Goal: Task Accomplishment & Management: Manage account settings

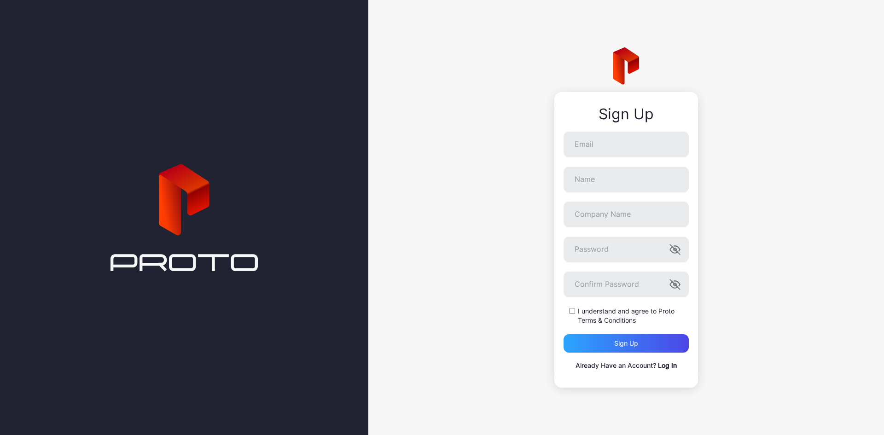
click at [661, 365] on link "Log In" at bounding box center [667, 365] width 19 height 8
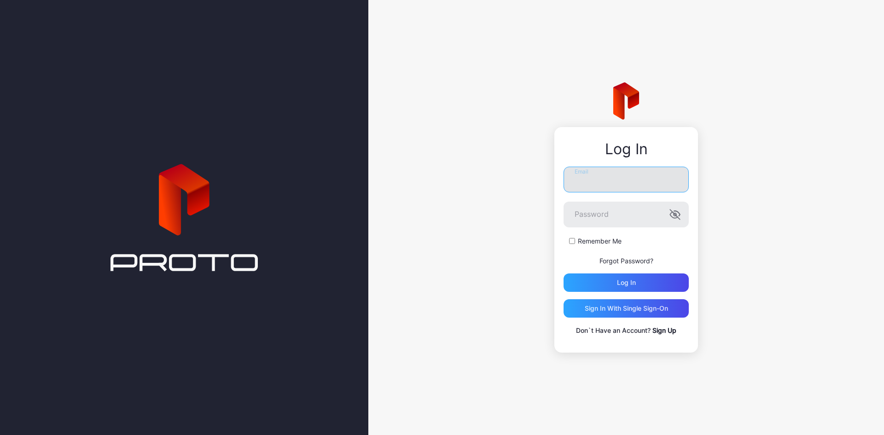
type input "**********"
click at [620, 173] on input "**********" at bounding box center [625, 180] width 125 height 26
click at [632, 285] on div "Log in" at bounding box center [626, 282] width 19 height 7
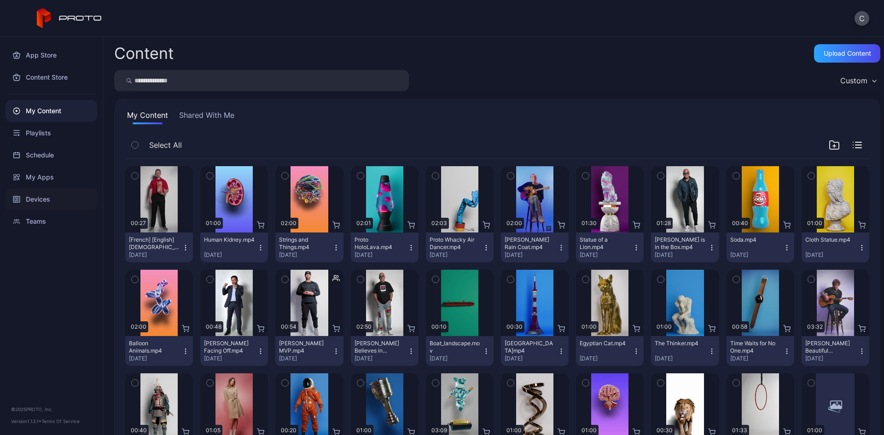
click at [58, 199] on div "Devices" at bounding box center [52, 199] width 92 height 22
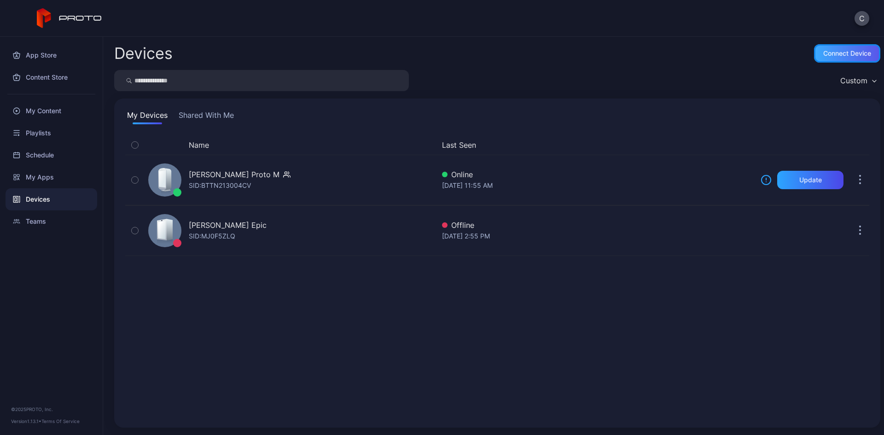
click at [829, 56] on div "Connect device" at bounding box center [847, 53] width 48 height 7
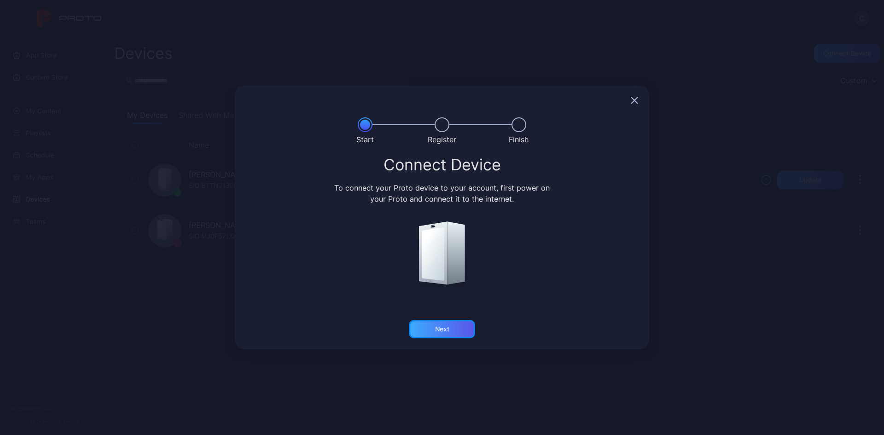
click at [456, 327] on div "Next" at bounding box center [442, 329] width 66 height 18
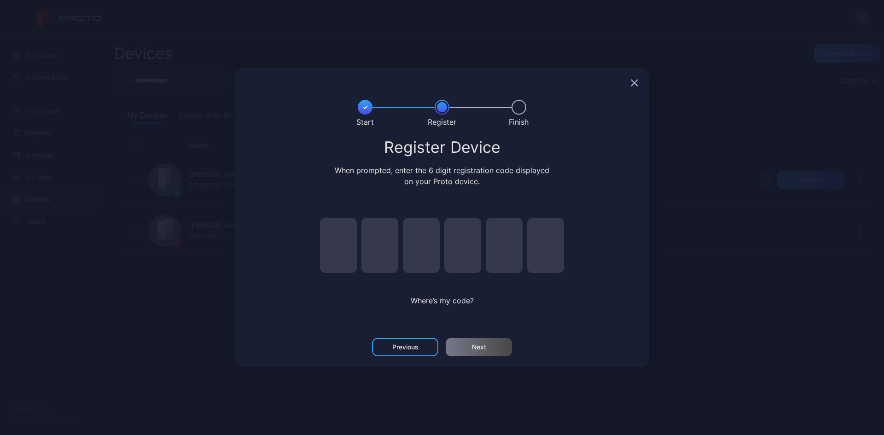
click at [335, 239] on input "pin code 1 of 6" at bounding box center [338, 245] width 37 height 55
click at [633, 84] on icon "button" at bounding box center [634, 83] width 6 height 6
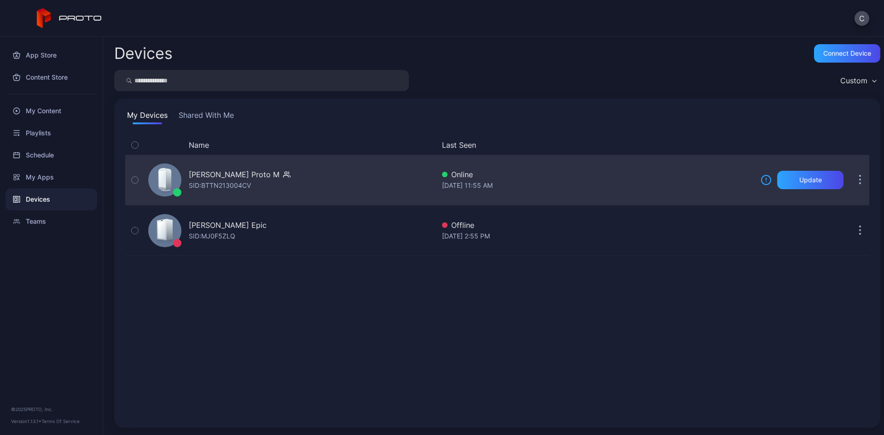
click at [829, 180] on button "button" at bounding box center [859, 180] width 18 height 18
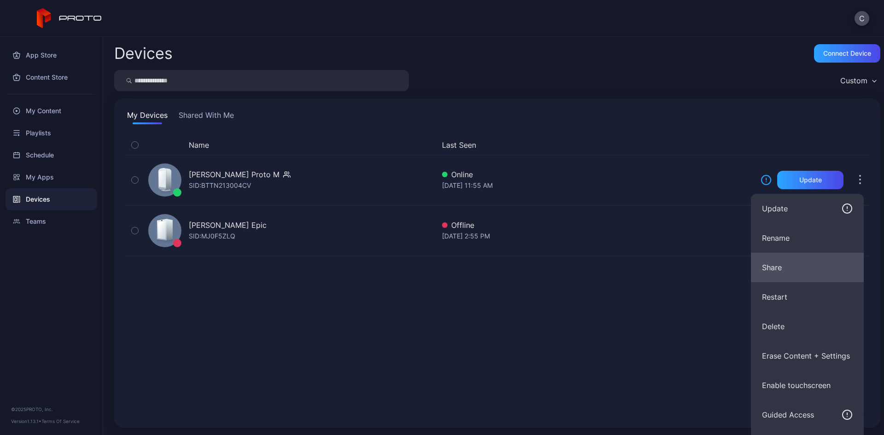
click at [777, 268] on button "Share" at bounding box center [807, 267] width 113 height 29
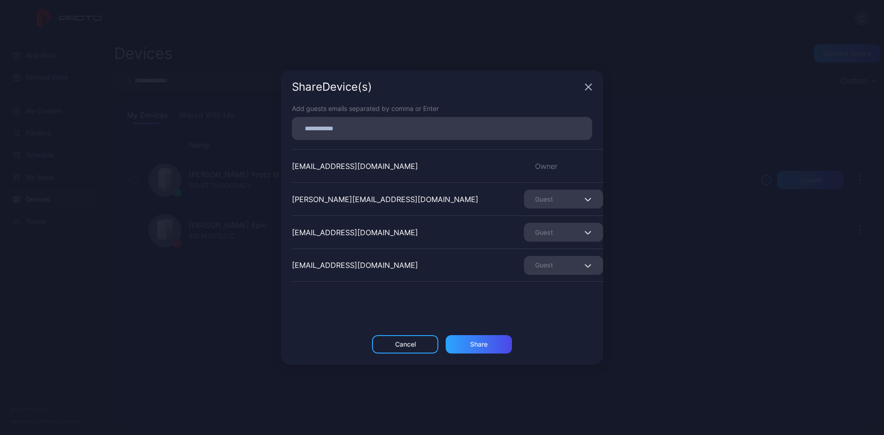
click at [390, 135] on div at bounding box center [444, 128] width 295 height 17
click at [545, 272] on div "Guest" at bounding box center [563, 265] width 79 height 19
click at [550, 326] on div "Add guests emails separated by comma or Enter [EMAIL_ADDRESS][DOMAIN_NAME] Owne…" at bounding box center [442, 219] width 322 height 231
click at [588, 85] on icon "button" at bounding box center [587, 86] width 7 height 7
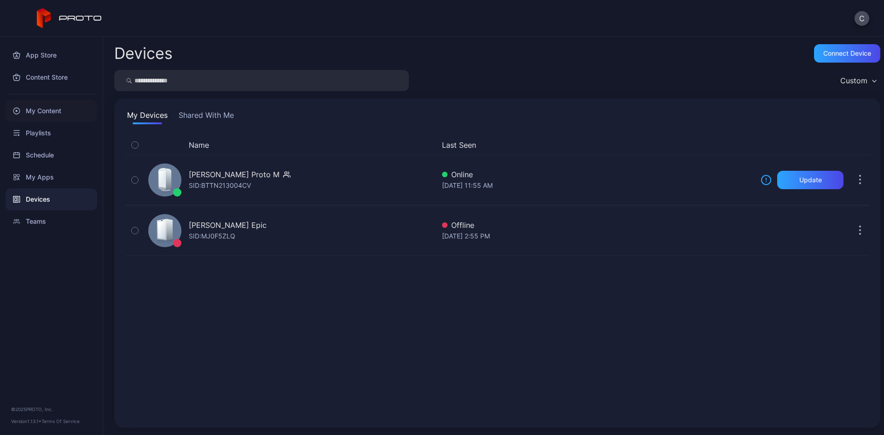
click at [62, 111] on div "My Content" at bounding box center [52, 111] width 92 height 22
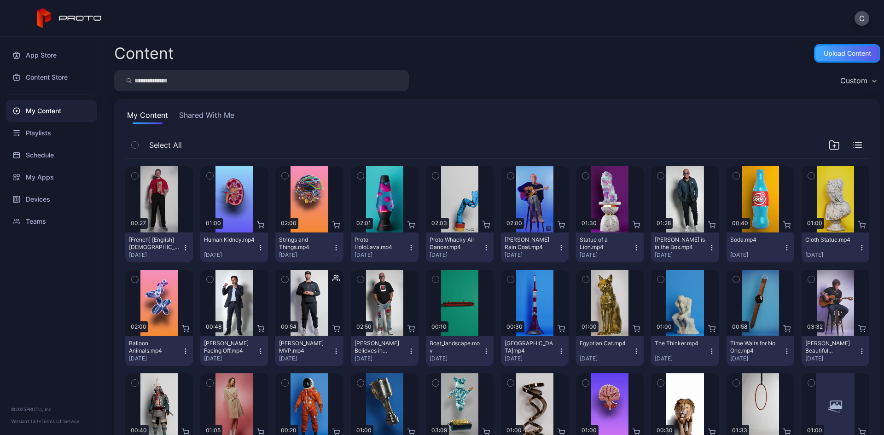
click at [829, 53] on div "Upload Content" at bounding box center [846, 53] width 47 height 7
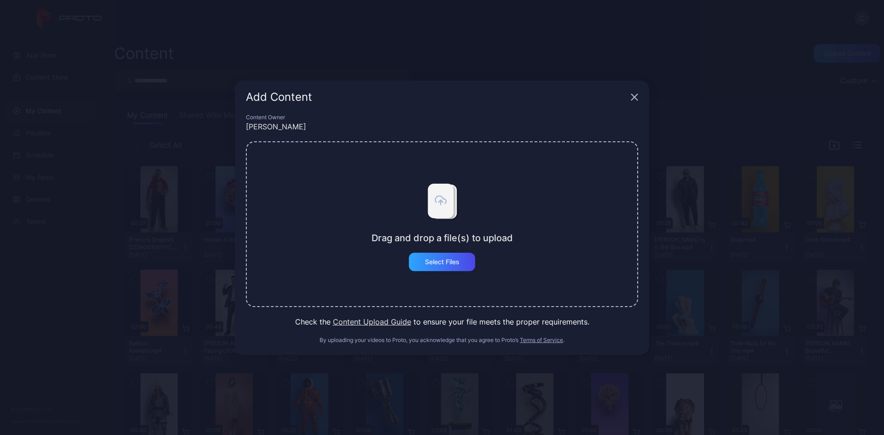
click at [375, 321] on button "Content Upload Guide" at bounding box center [372, 321] width 78 height 11
click at [633, 95] on icon "button" at bounding box center [634, 97] width 6 height 6
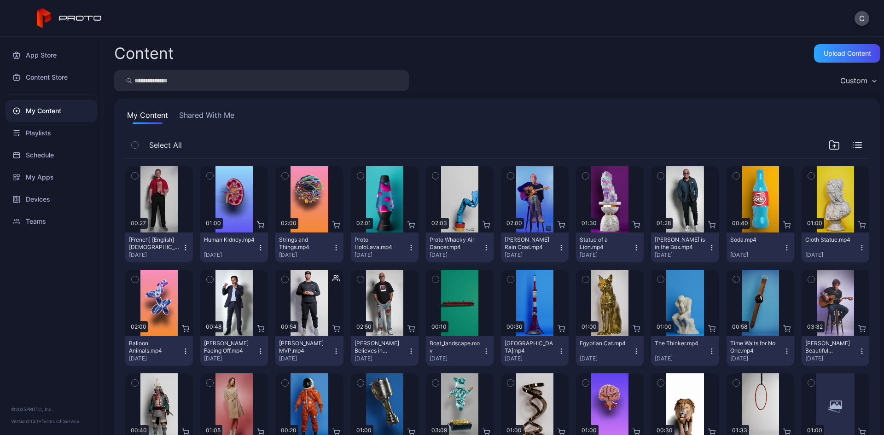
click at [136, 175] on icon "button" at bounding box center [134, 175] width 2 height 1
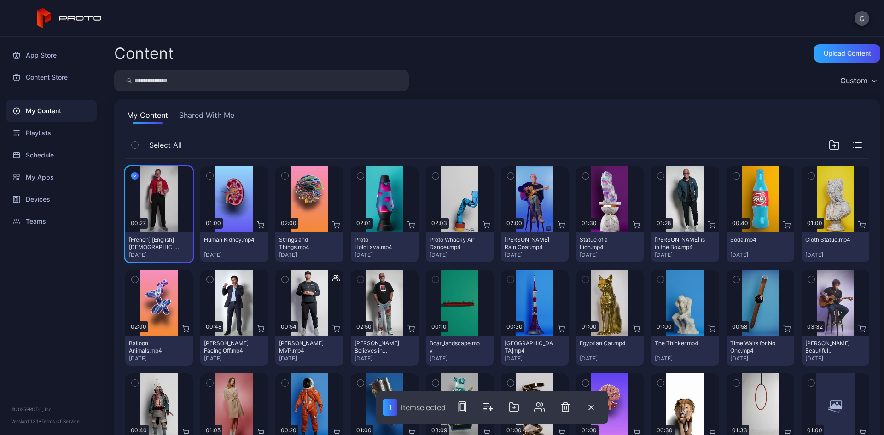
click at [210, 176] on icon "button" at bounding box center [210, 176] width 6 height 10
click at [282, 172] on icon "button" at bounding box center [285, 176] width 6 height 10
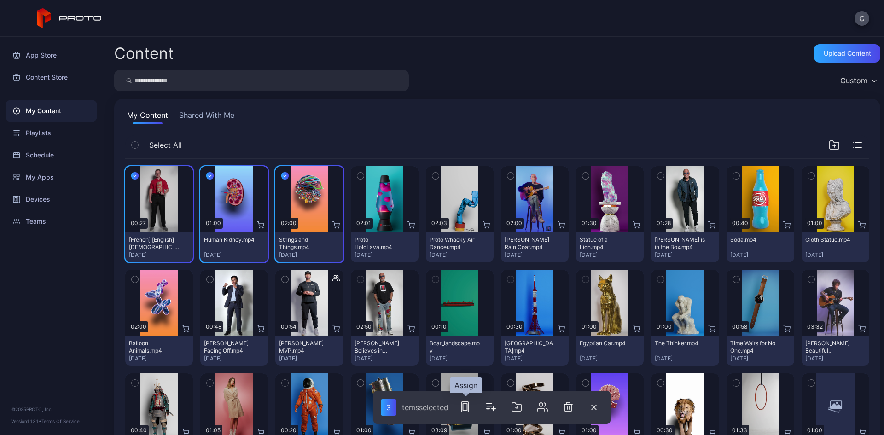
click at [466, 410] on rect "button" at bounding box center [464, 406] width 4 height 7
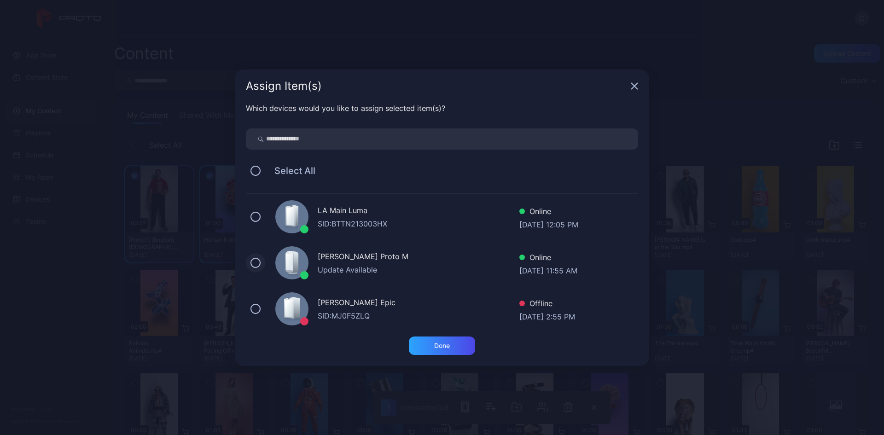
click at [255, 264] on button at bounding box center [255, 263] width 10 height 10
click at [632, 89] on icon "button" at bounding box center [634, 86] width 6 height 6
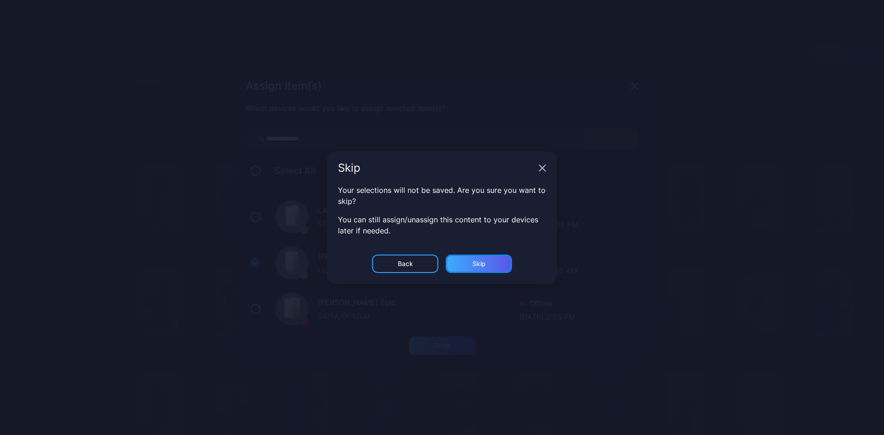
click at [456, 260] on div "Skip" at bounding box center [478, 263] width 66 height 18
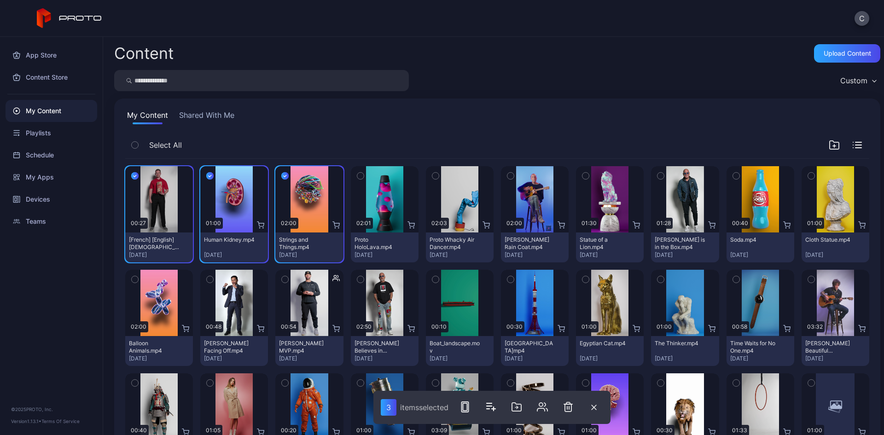
click at [283, 173] on icon "button" at bounding box center [284, 176] width 7 height 10
click at [209, 173] on icon "button" at bounding box center [209, 176] width 7 height 10
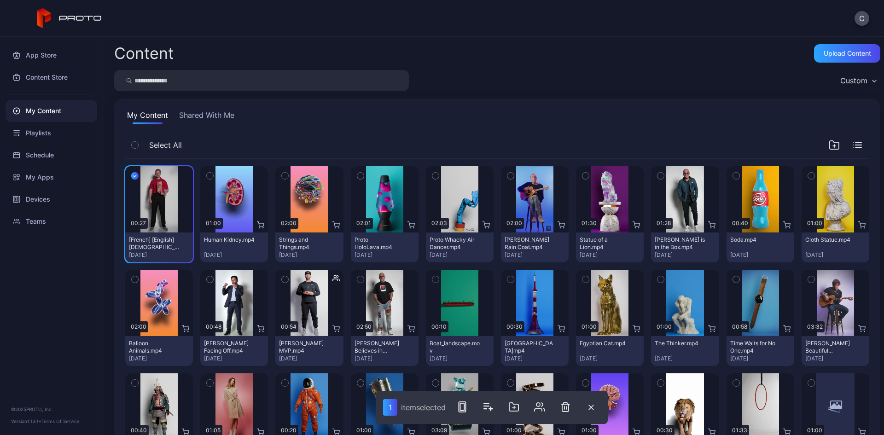
click at [135, 175] on icon "button" at bounding box center [134, 176] width 7 height 10
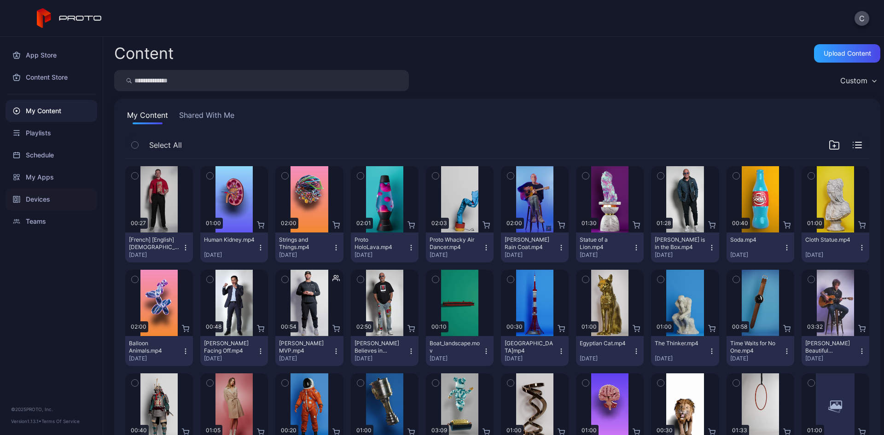
click at [53, 198] on div "Devices" at bounding box center [52, 199] width 92 height 22
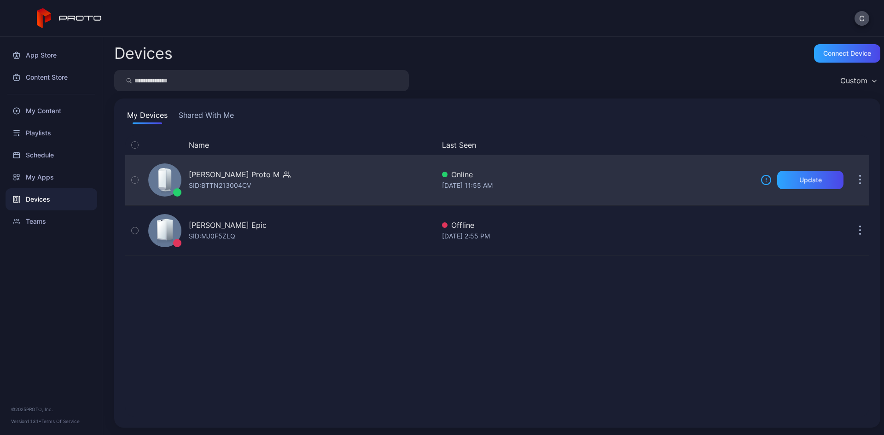
click at [232, 177] on div "[PERSON_NAME] Proto M" at bounding box center [234, 174] width 91 height 11
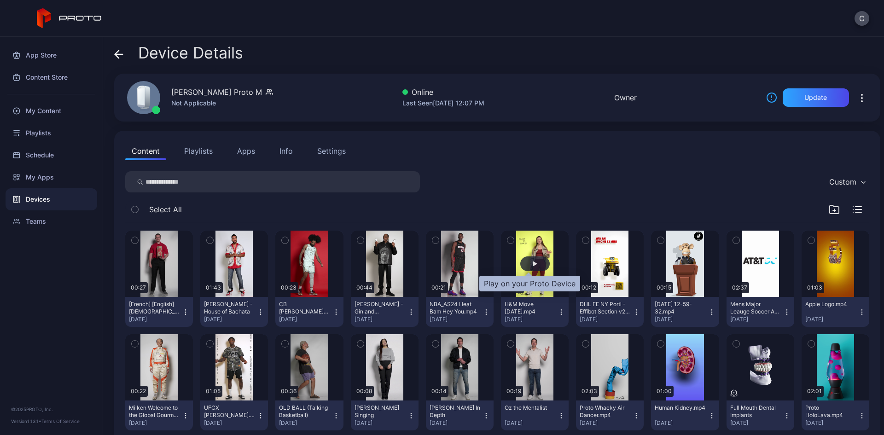
click at [522, 260] on div "button" at bounding box center [534, 263] width 29 height 15
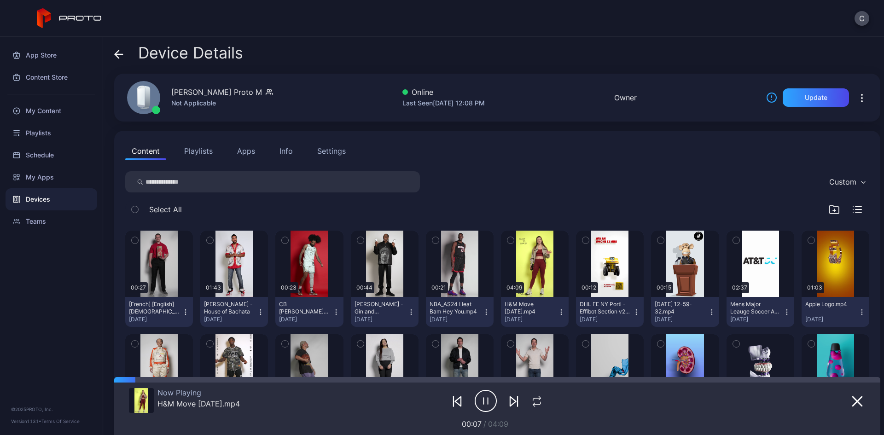
click at [480, 396] on icon "button" at bounding box center [485, 400] width 22 height 23
click at [479, 402] on icon "button" at bounding box center [485, 400] width 22 height 23
click at [829, 399] on button "button" at bounding box center [857, 400] width 17 height 13
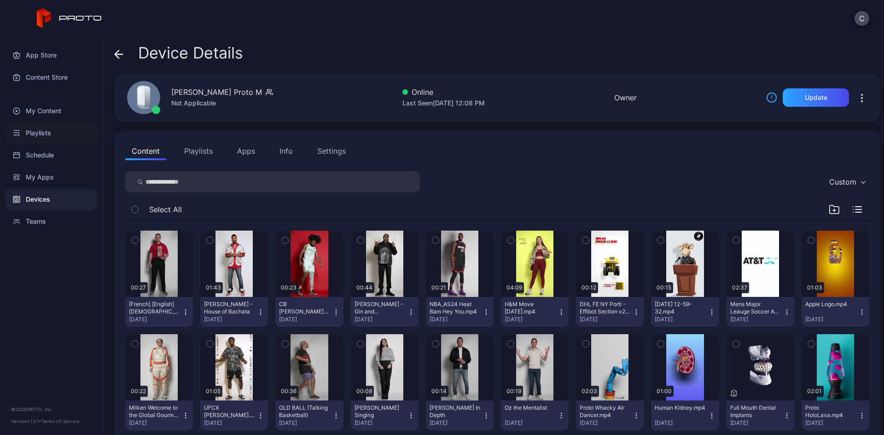
click at [57, 134] on div "Playlists" at bounding box center [52, 133] width 92 height 22
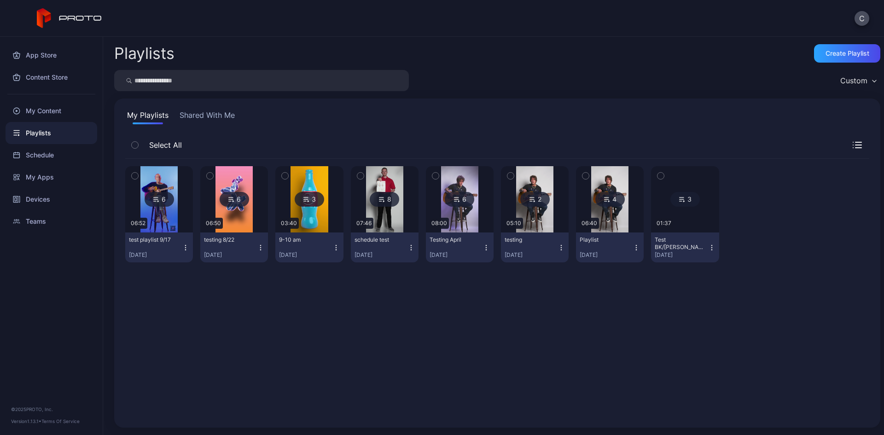
click at [380, 197] on icon at bounding box center [381, 199] width 7 height 11
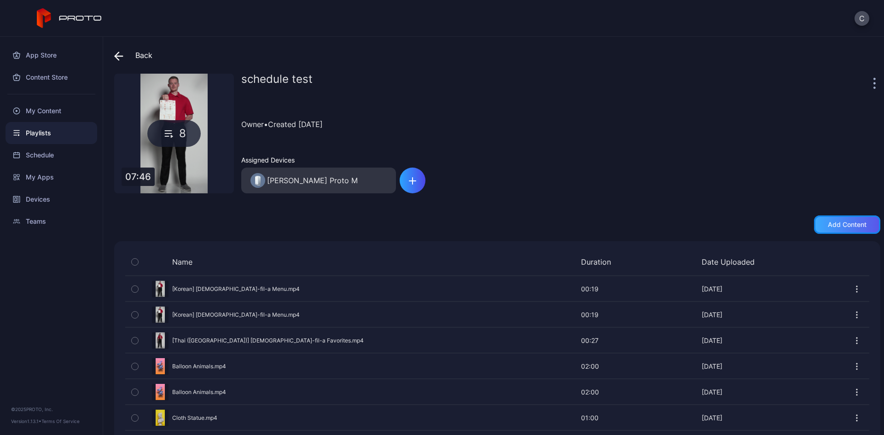
click at [829, 229] on div "Add content" at bounding box center [847, 224] width 66 height 18
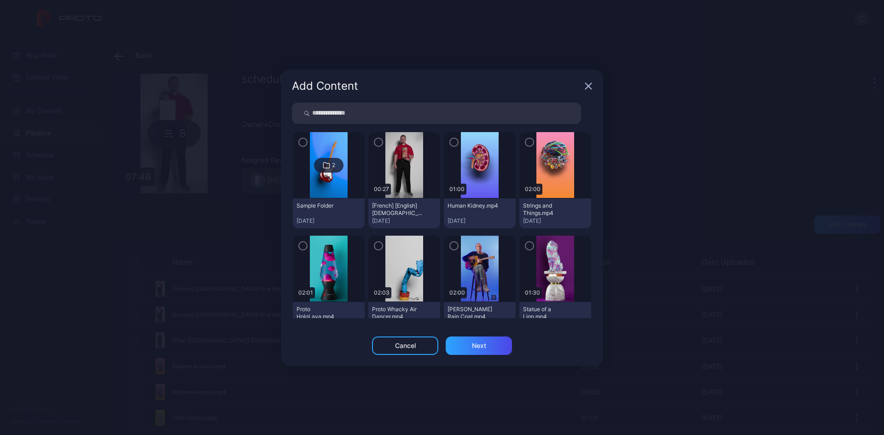
click at [452, 247] on icon "button" at bounding box center [453, 246] width 3 height 2
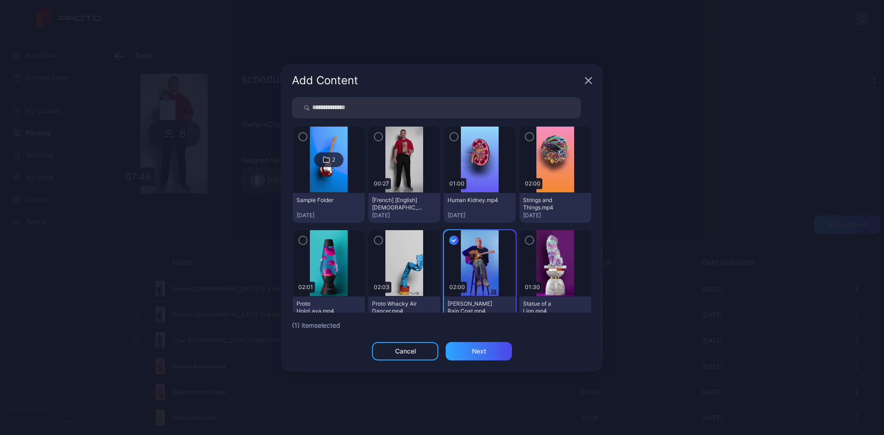
click at [525, 238] on div "button" at bounding box center [529, 240] width 9 height 9
click at [482, 349] on div "Next" at bounding box center [479, 350] width 14 height 7
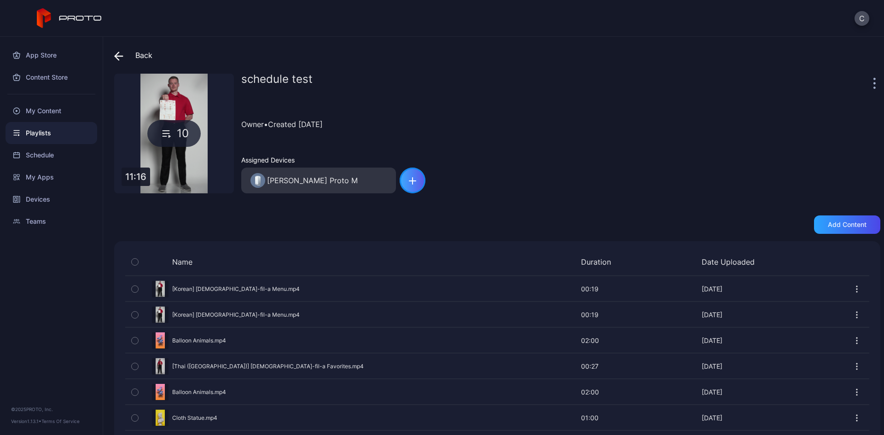
click at [413, 191] on div "button" at bounding box center [412, 181] width 26 height 26
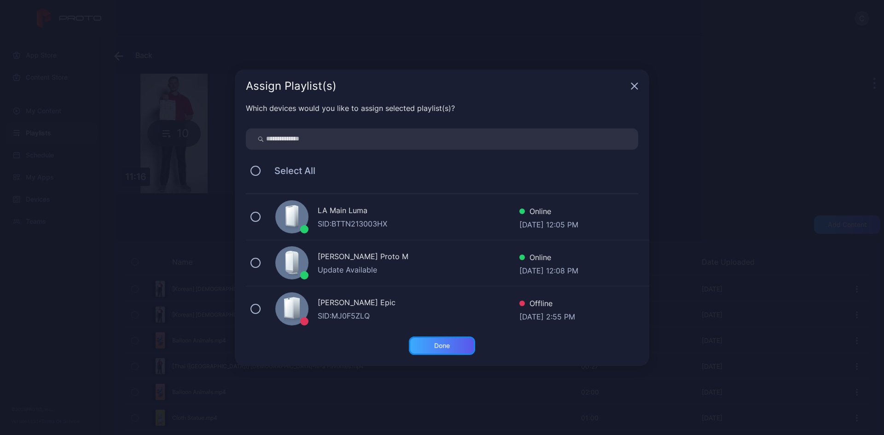
click at [439, 341] on div "Done" at bounding box center [442, 345] width 66 height 18
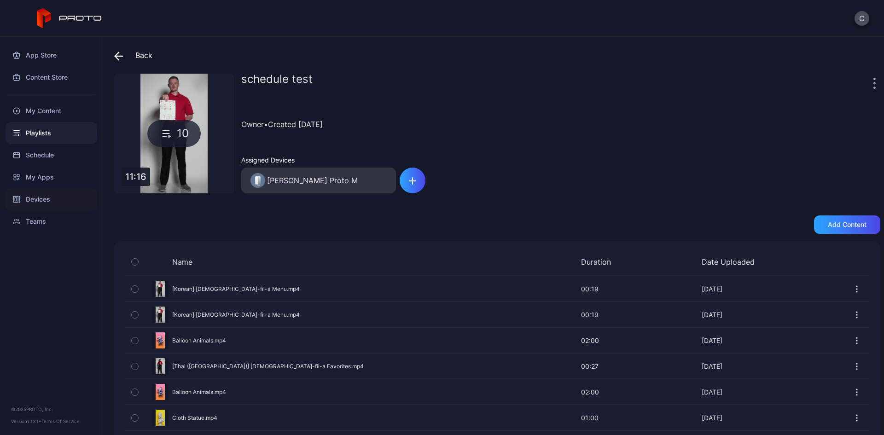
click at [58, 204] on div "Devices" at bounding box center [52, 199] width 92 height 22
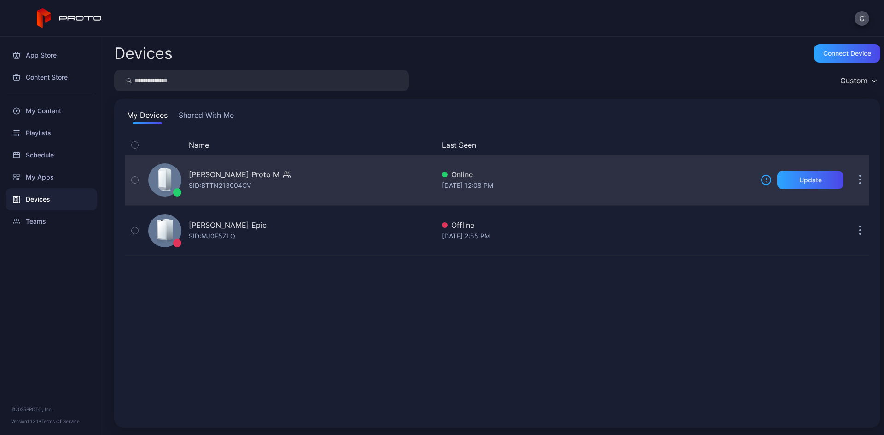
click at [230, 174] on div "[PERSON_NAME] Proto M" at bounding box center [234, 174] width 91 height 11
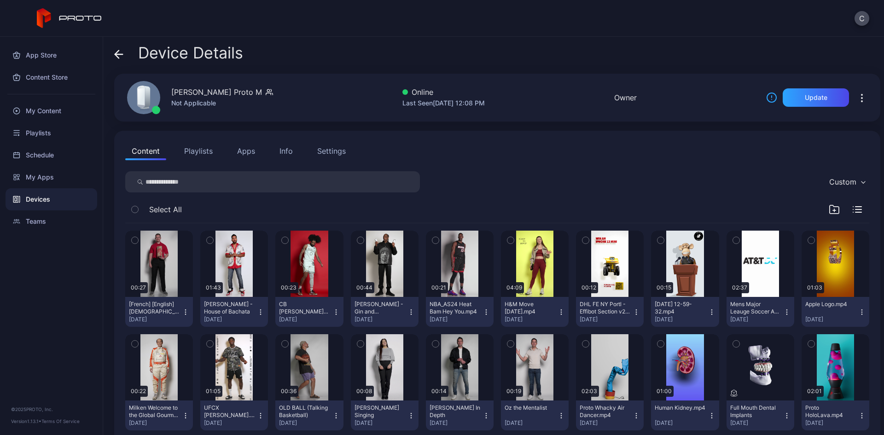
click at [202, 150] on button "Playlists" at bounding box center [198, 151] width 41 height 18
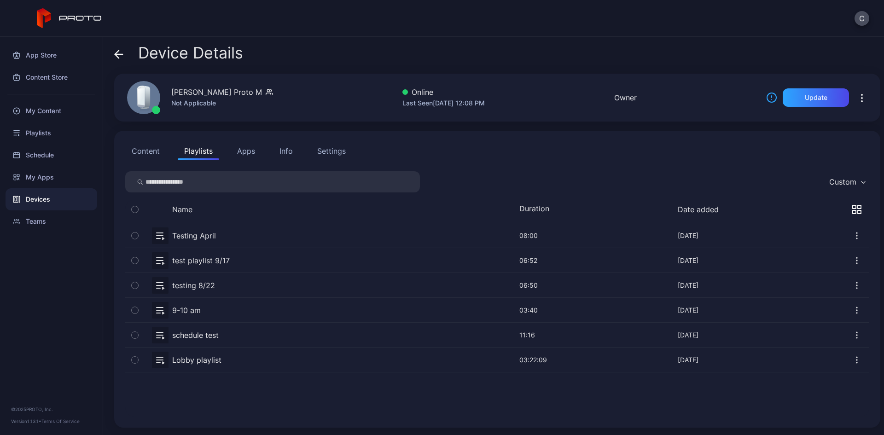
click at [196, 333] on button "button" at bounding box center [497, 335] width 744 height 24
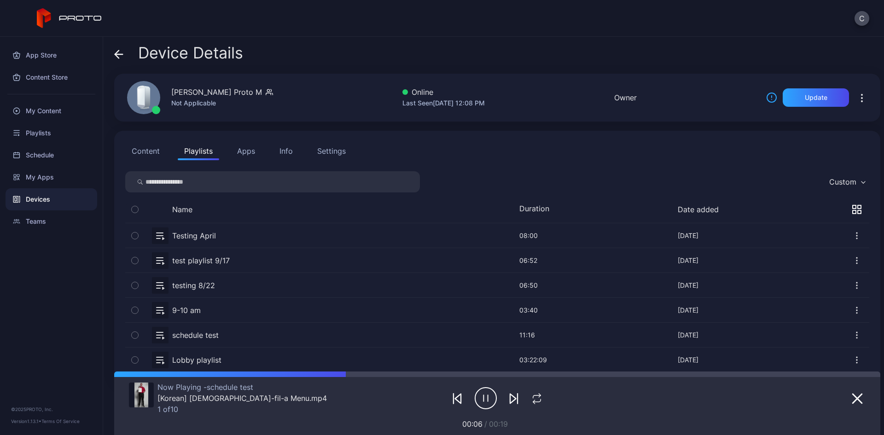
click at [508, 399] on icon "button" at bounding box center [513, 398] width 11 height 11
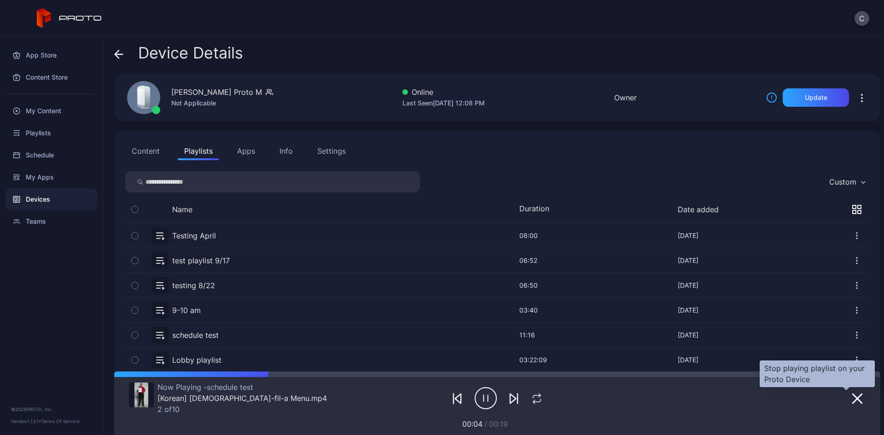
click at [829, 399] on icon "button" at bounding box center [856, 398] width 9 height 9
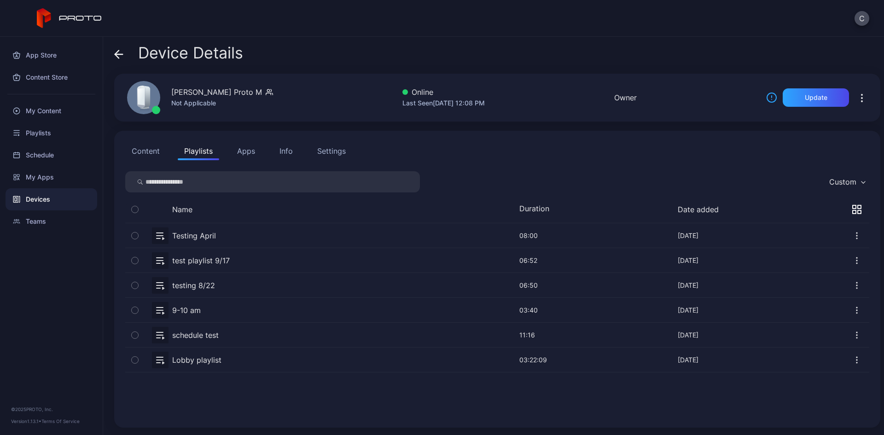
click at [247, 145] on button "Apps" at bounding box center [246, 151] width 31 height 18
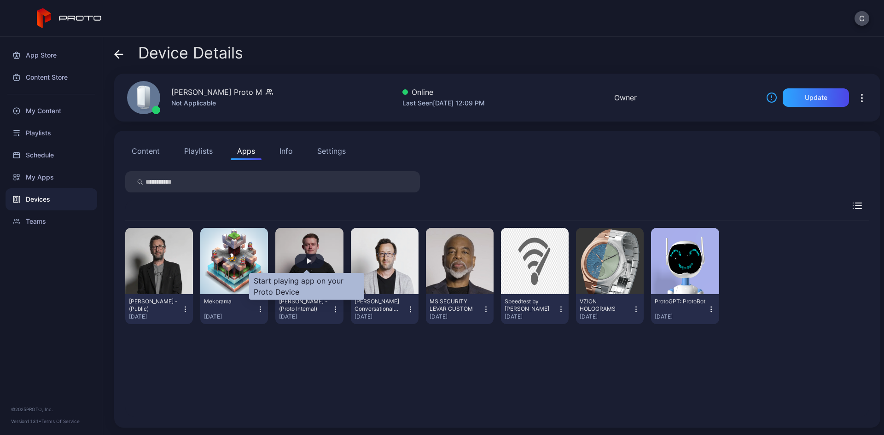
click at [307, 260] on div "button" at bounding box center [309, 261] width 5 height 6
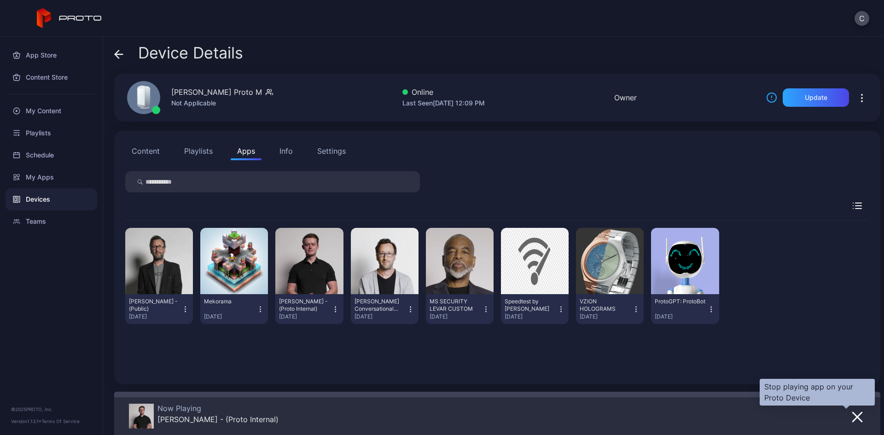
click at [829, 420] on icon "button" at bounding box center [856, 416] width 11 height 11
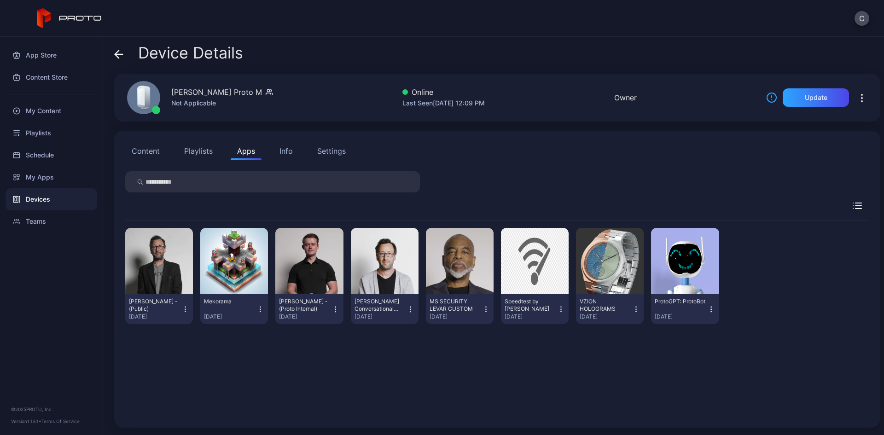
click at [288, 147] on div "Info" at bounding box center [285, 150] width 13 height 11
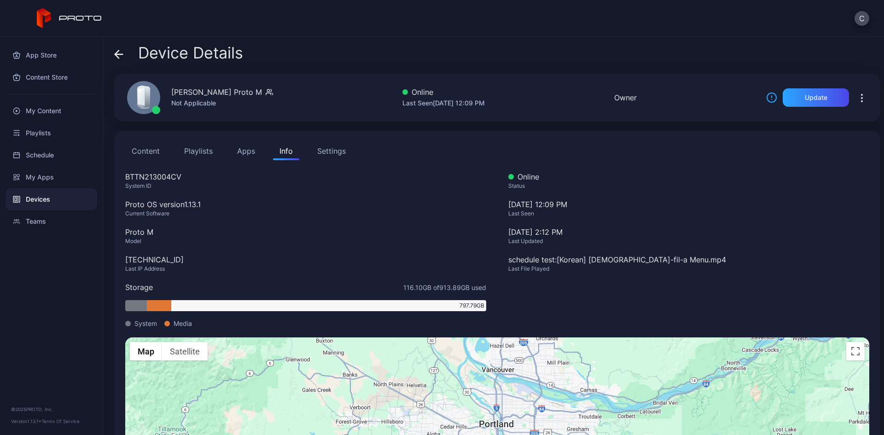
click at [318, 150] on div "Settings" at bounding box center [331, 150] width 29 height 11
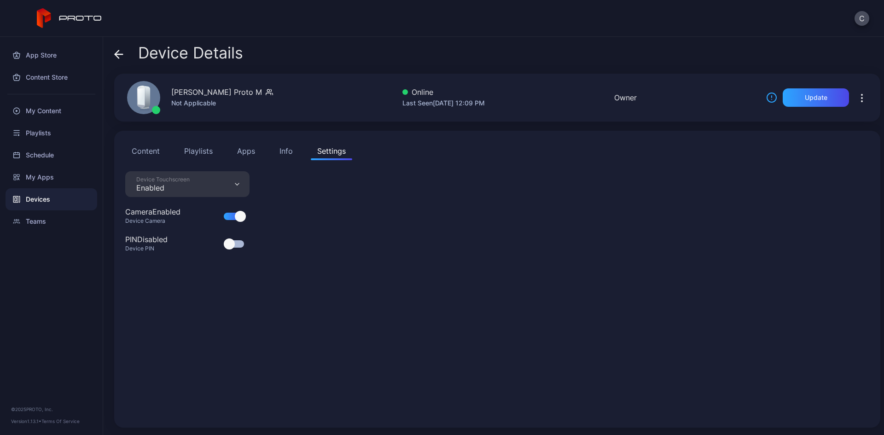
click at [153, 180] on div "Device Touchscreen" at bounding box center [162, 179] width 53 height 7
click at [377, 291] on div "Device Touchscreen Enabled Camera Enabled Device Camera PIN Disabled Device PIN" at bounding box center [497, 293] width 744 height 245
click at [234, 186] on div "Device Touchscreen Enabled" at bounding box center [187, 184] width 124 height 26
click at [276, 233] on div "Device Touchscreen Enabled Camera Enabled Device Camera PIN Disabled Device PIN" at bounding box center [497, 293] width 744 height 245
click at [290, 147] on div "Info" at bounding box center [285, 150] width 13 height 11
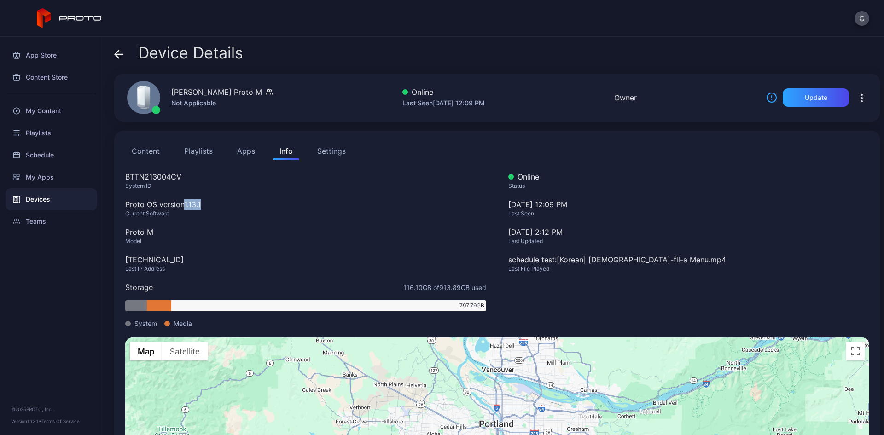
drag, startPoint x: 211, startPoint y: 207, endPoint x: 182, endPoint y: 203, distance: 29.3
click at [182, 203] on div "Proto OS version 1.13.1" at bounding box center [305, 204] width 361 height 11
drag, startPoint x: 185, startPoint y: 172, endPoint x: 123, endPoint y: 175, distance: 62.2
click at [123, 175] on div "Content Playlists Apps Info Settings BTTN213004CV System ID Proto OS version 1.…" at bounding box center [497, 322] width 766 height 382
click at [306, 329] on div "BTTN213004CV System ID Proto OS version 1.13.1 Current Software Proto M Model […" at bounding box center [305, 254] width 361 height 166
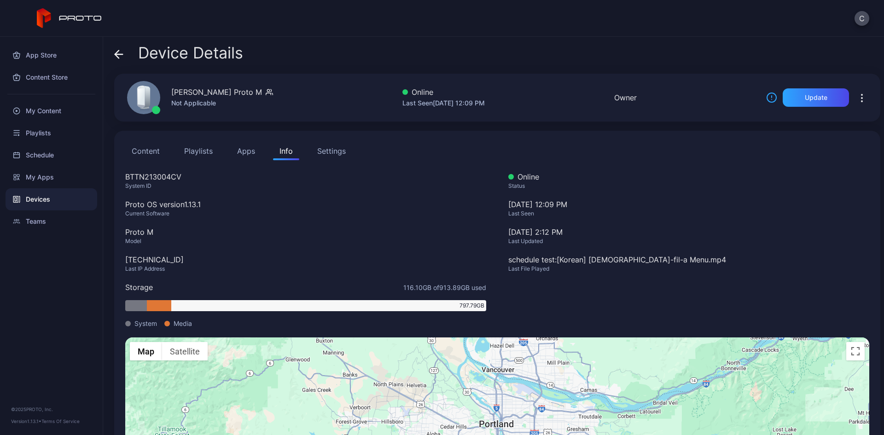
click at [154, 153] on button "Content" at bounding box center [145, 151] width 41 height 18
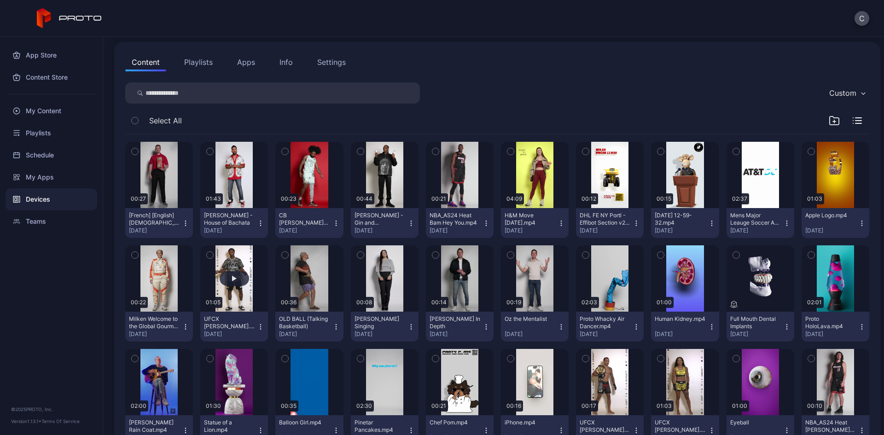
scroll to position [92, 0]
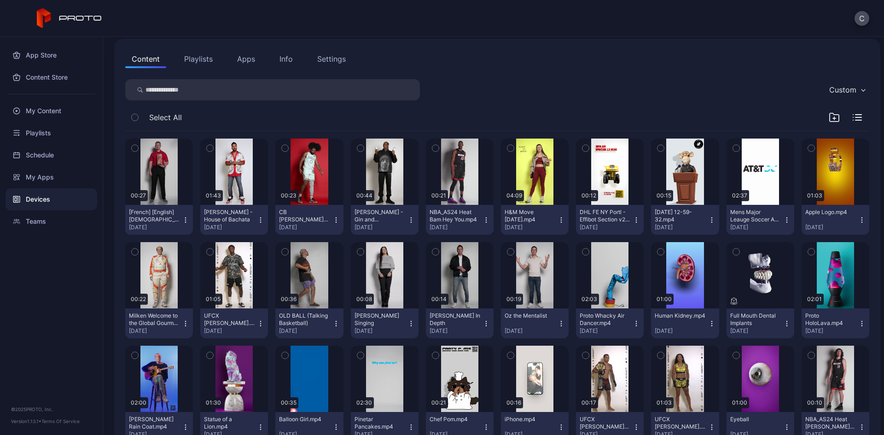
click at [184, 221] on icon "button" at bounding box center [185, 219] width 7 height 7
click at [287, 59] on div "Info" at bounding box center [285, 58] width 13 height 11
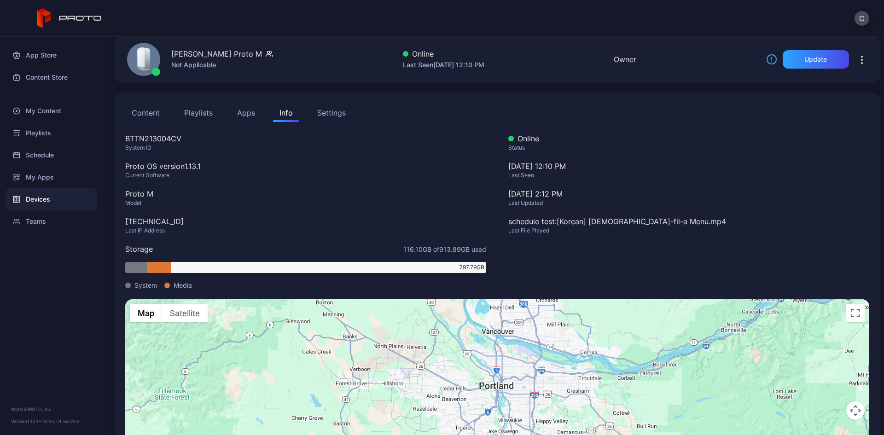
scroll to position [0, 0]
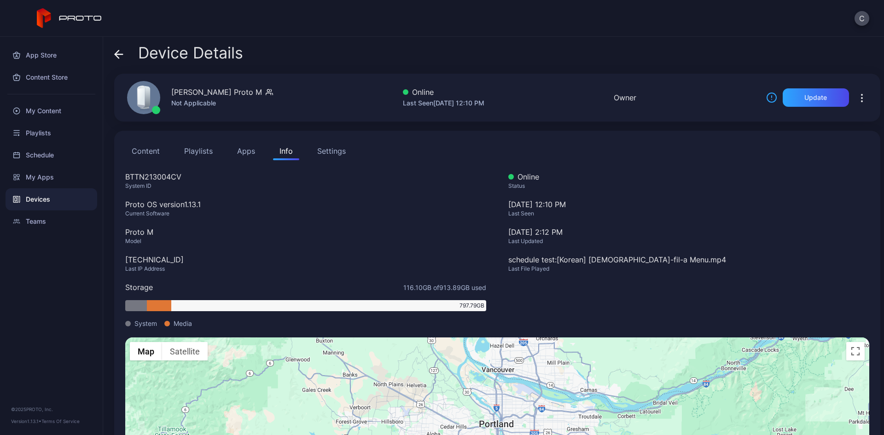
click at [829, 97] on button "button" at bounding box center [861, 97] width 15 height 18
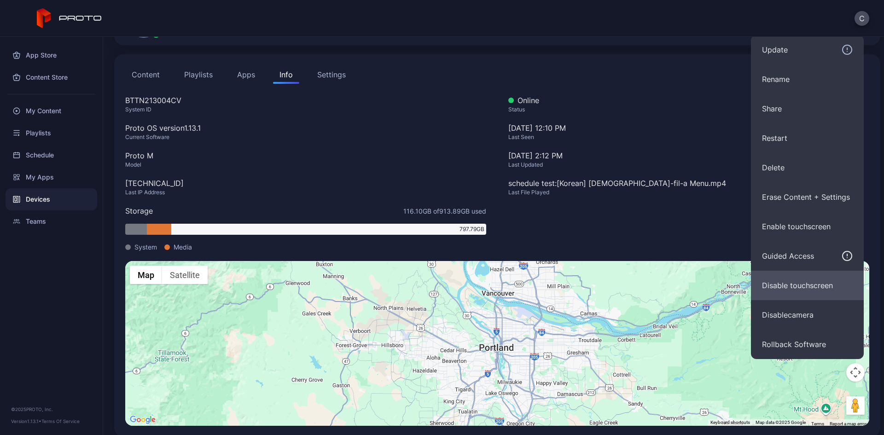
scroll to position [86, 0]
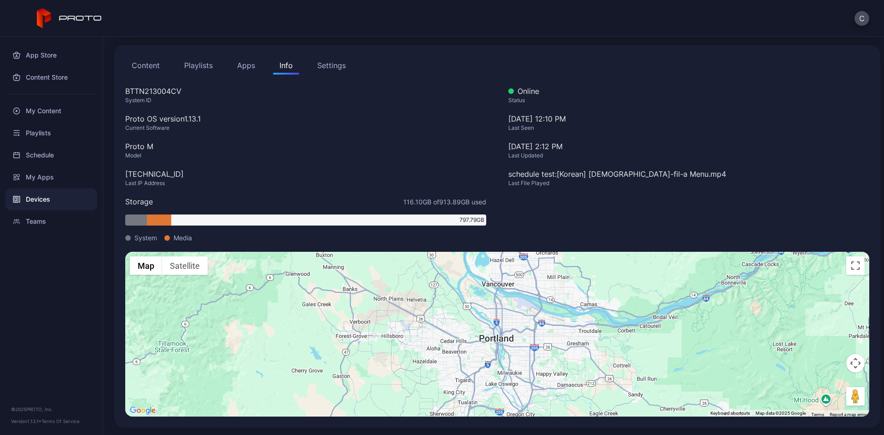
click at [628, 83] on div "Content Playlists Apps Info Settings BTTN213004CV System ID Proto OS version 1.…" at bounding box center [497, 236] width 766 height 382
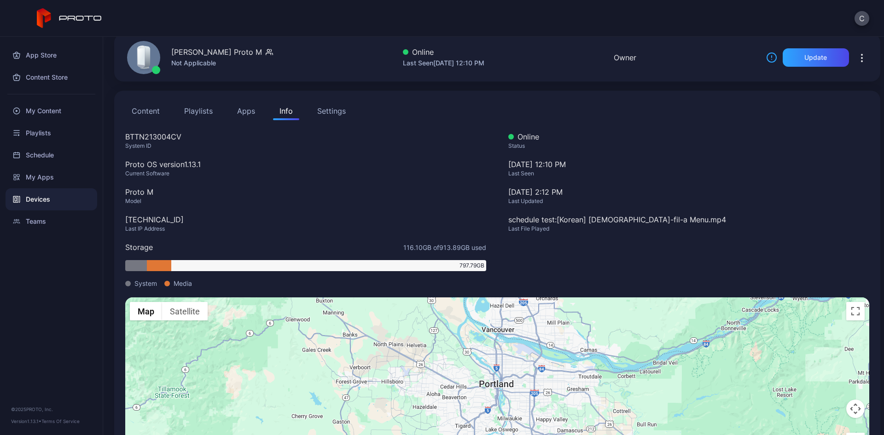
scroll to position [0, 0]
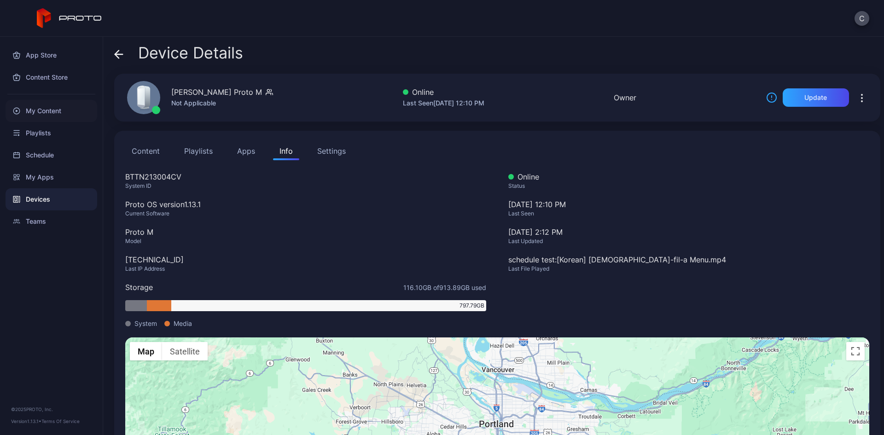
click at [61, 109] on div "My Content" at bounding box center [52, 111] width 92 height 22
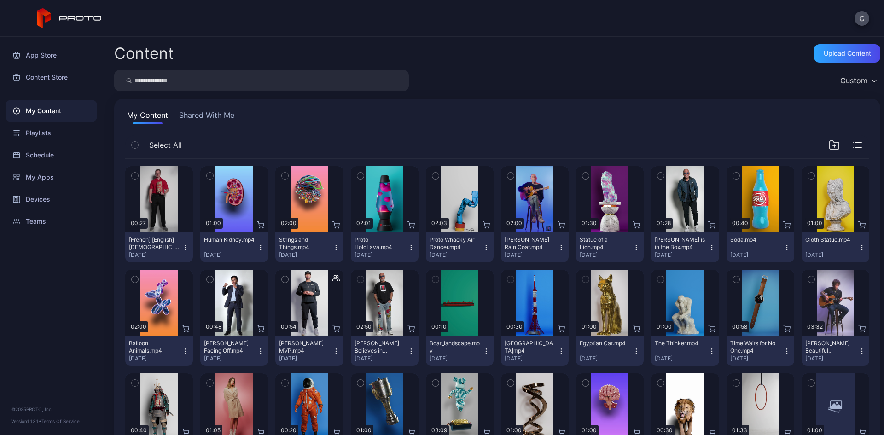
click at [134, 177] on icon "button" at bounding box center [135, 176] width 6 height 10
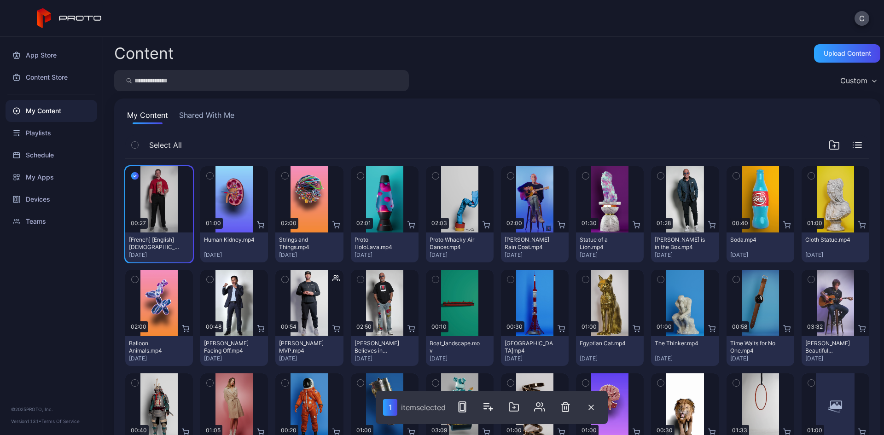
click at [210, 175] on icon "button" at bounding box center [210, 176] width 6 height 10
click at [541, 404] on icon "button" at bounding box center [542, 406] width 11 height 11
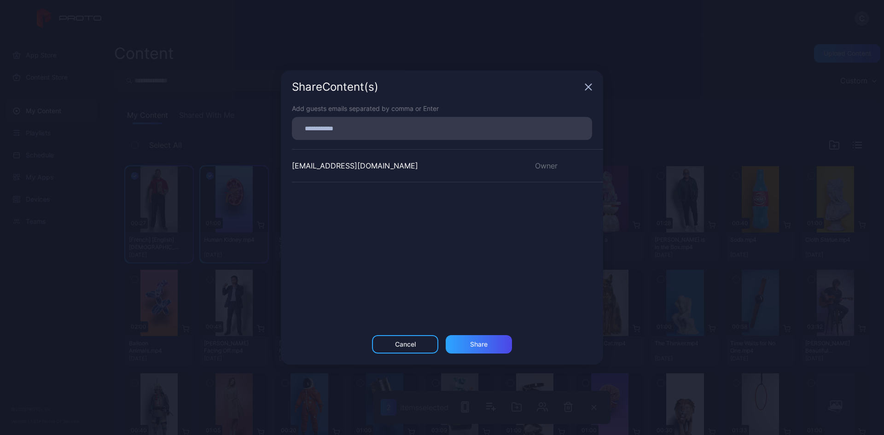
click at [323, 126] on input at bounding box center [441, 128] width 289 height 12
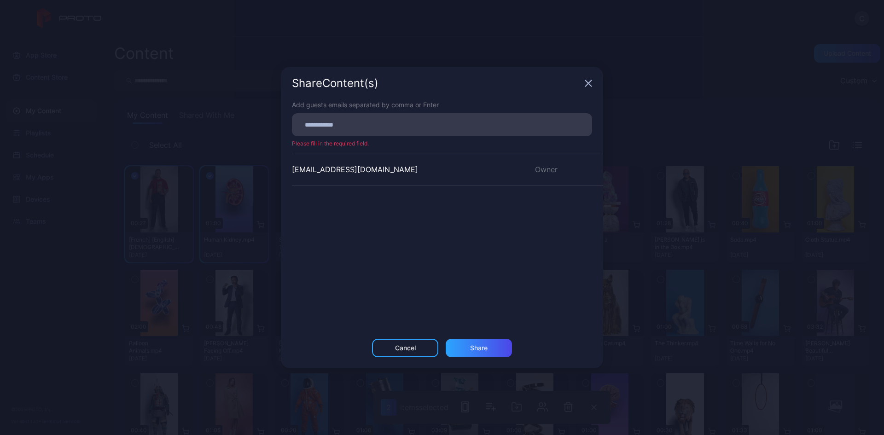
click at [589, 84] on icon "button" at bounding box center [587, 83] width 7 height 7
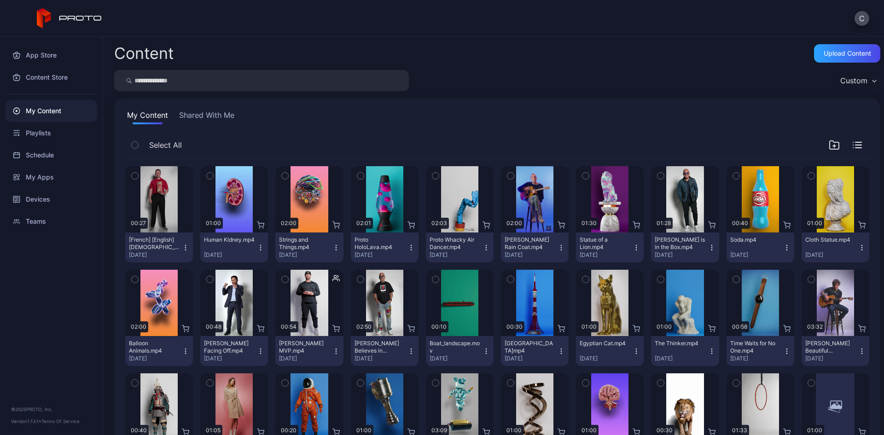
click at [209, 115] on button "Shared With Me" at bounding box center [206, 117] width 59 height 15
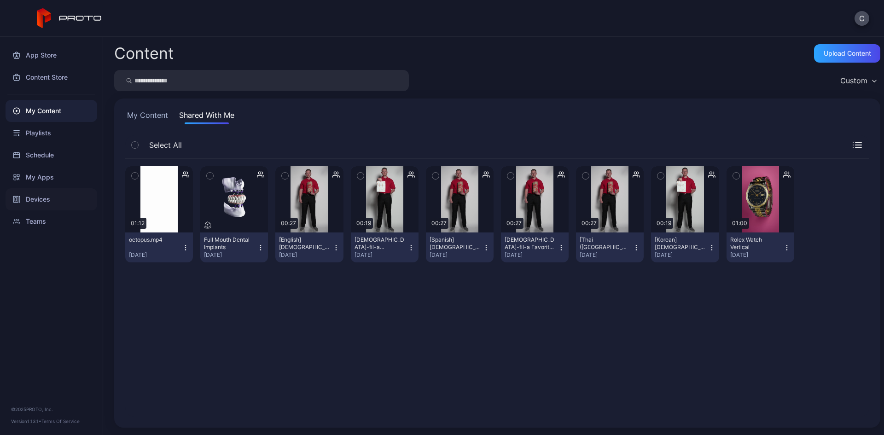
click at [58, 197] on div "Devices" at bounding box center [52, 199] width 92 height 22
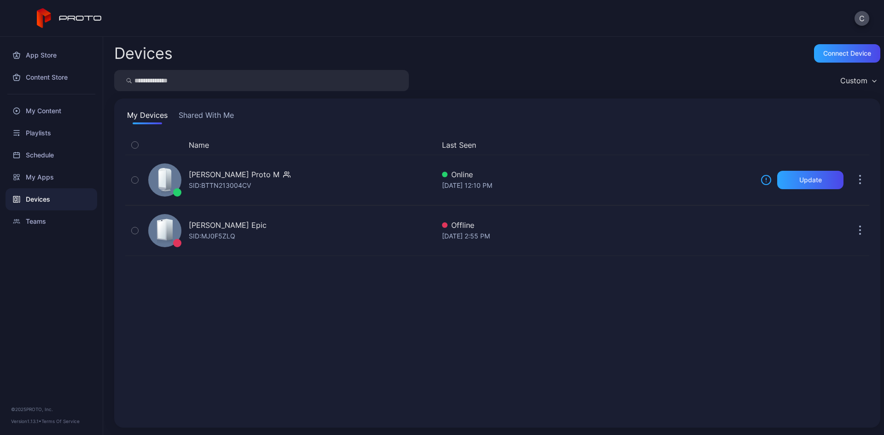
click at [223, 114] on button "Shared With Me" at bounding box center [206, 117] width 59 height 15
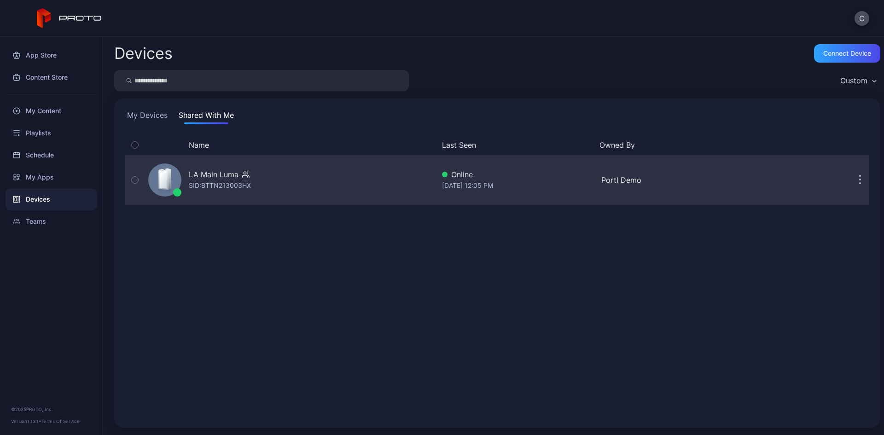
click at [236, 173] on div "LA Main Luma" at bounding box center [214, 174] width 50 height 11
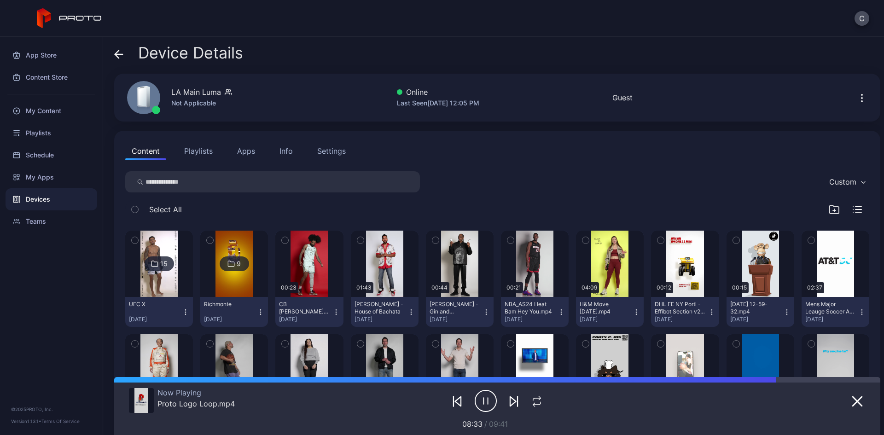
click at [325, 151] on div "Settings" at bounding box center [331, 150] width 29 height 11
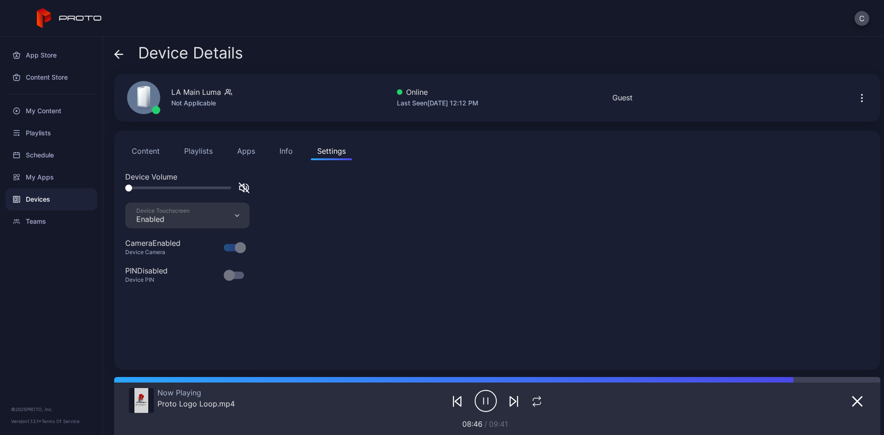
click at [289, 144] on button "Info" at bounding box center [286, 151] width 26 height 18
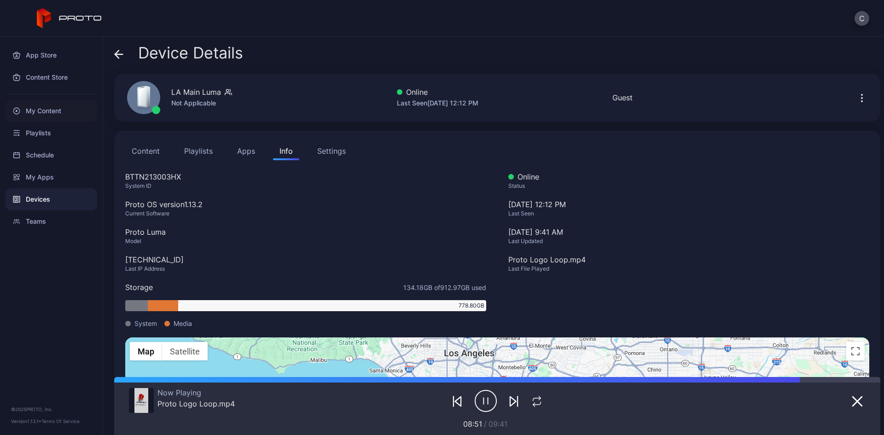
click at [61, 114] on div "My Content" at bounding box center [52, 111] width 92 height 22
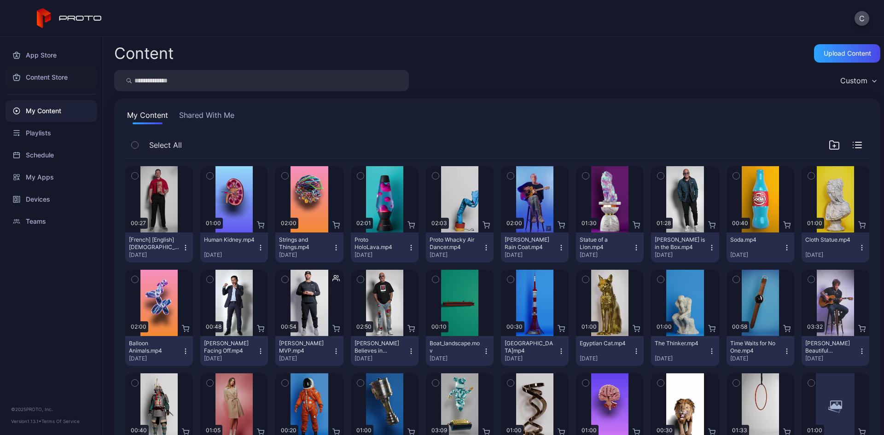
click at [55, 77] on div "Content Store" at bounding box center [52, 77] width 92 height 22
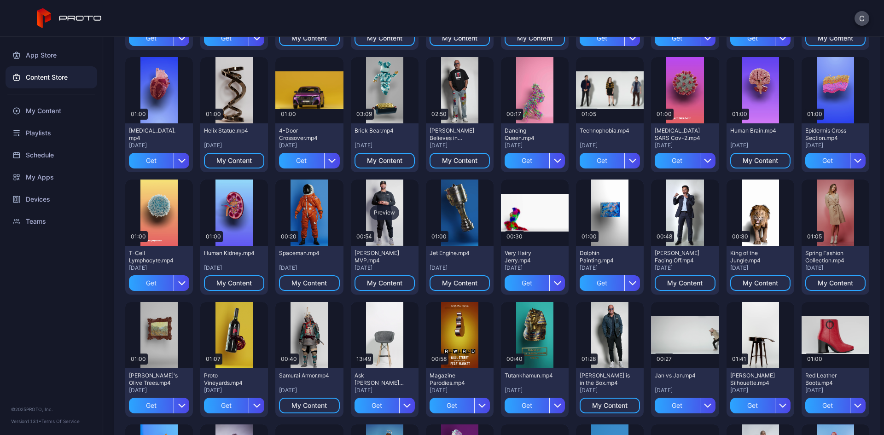
scroll to position [138, 0]
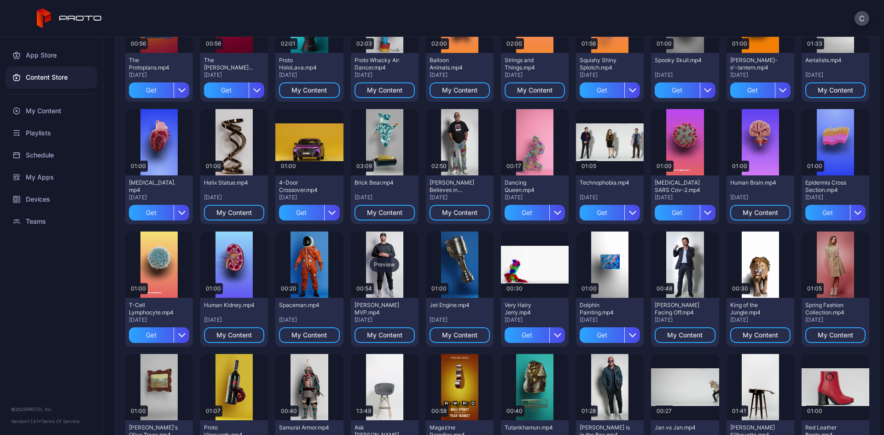
click at [381, 258] on div "Preview" at bounding box center [384, 264] width 29 height 15
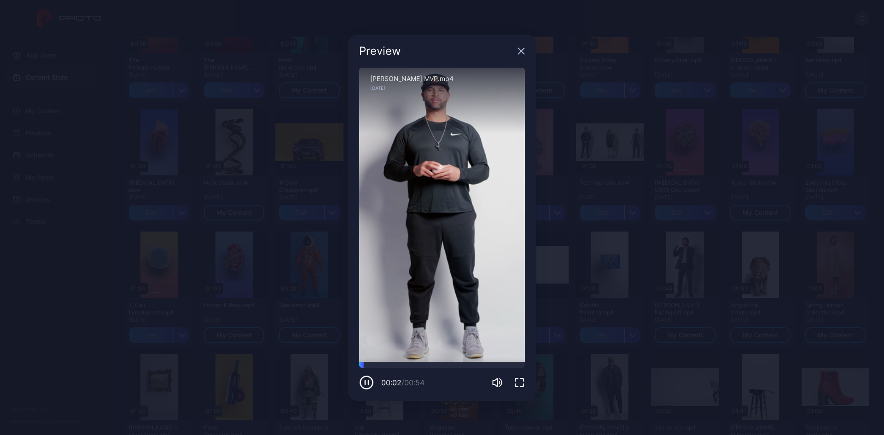
click at [368, 385] on icon "button" at bounding box center [366, 382] width 15 height 15
click at [523, 47] on icon "button" at bounding box center [520, 50] width 7 height 7
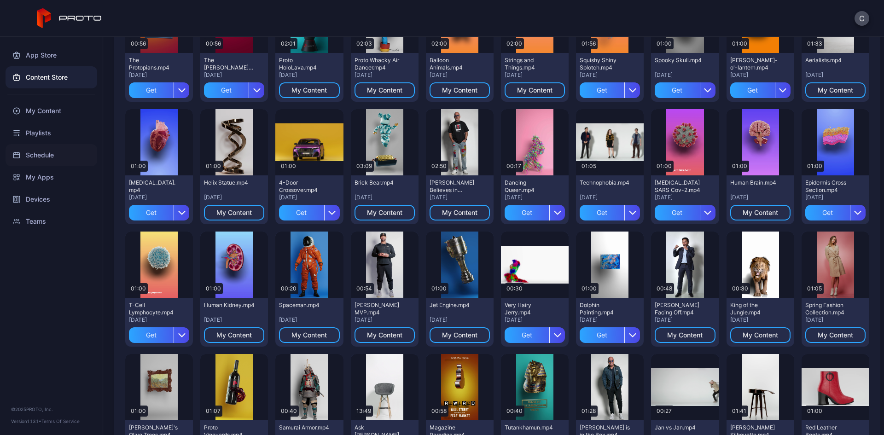
click at [48, 158] on div "Schedule" at bounding box center [52, 155] width 92 height 22
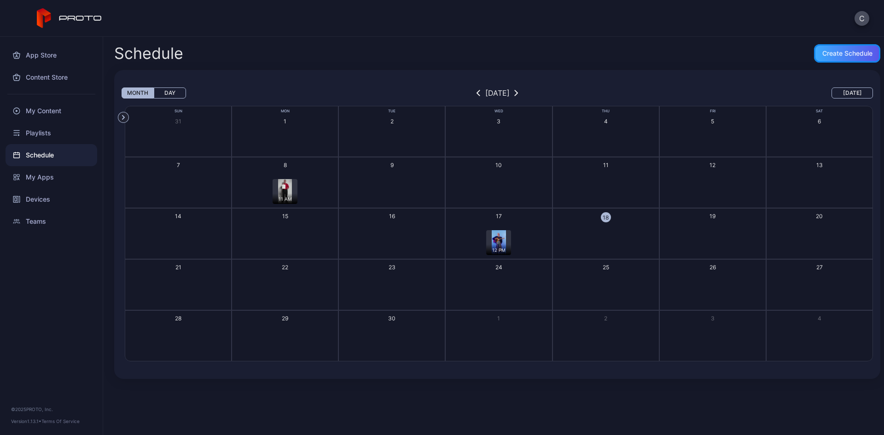
click at [814, 57] on div "Create Schedule" at bounding box center [847, 53] width 66 height 18
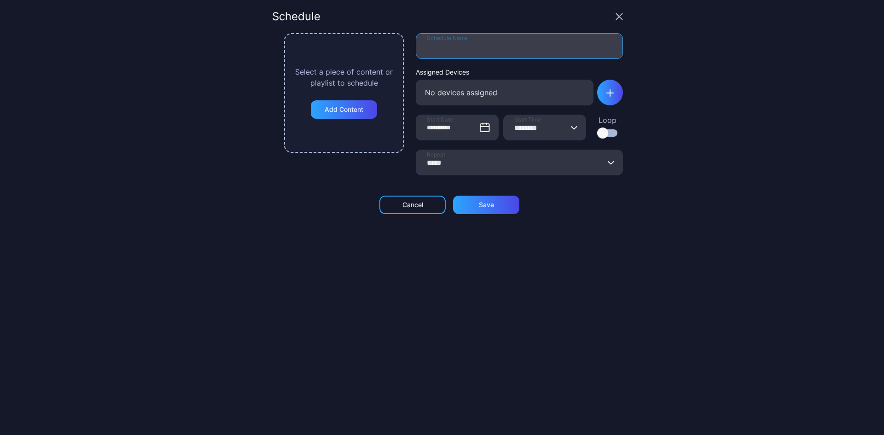
click at [432, 43] on input "Schedule Name" at bounding box center [519, 46] width 207 height 26
type input "**********"
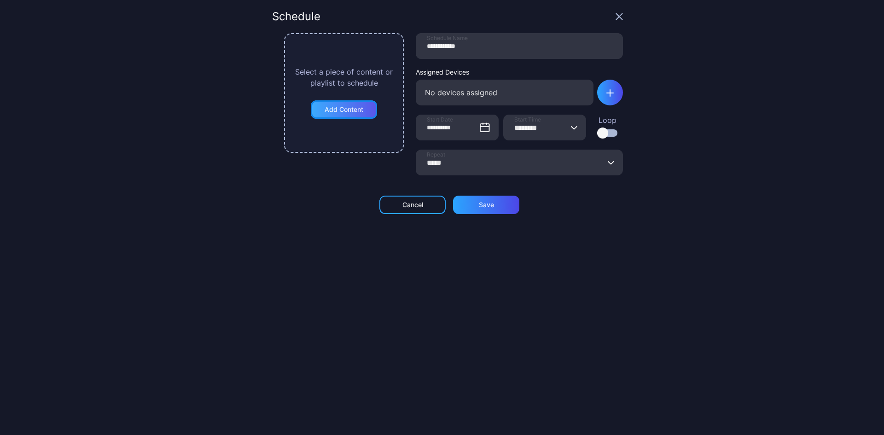
click at [352, 107] on div "Add Content" at bounding box center [343, 109] width 39 height 7
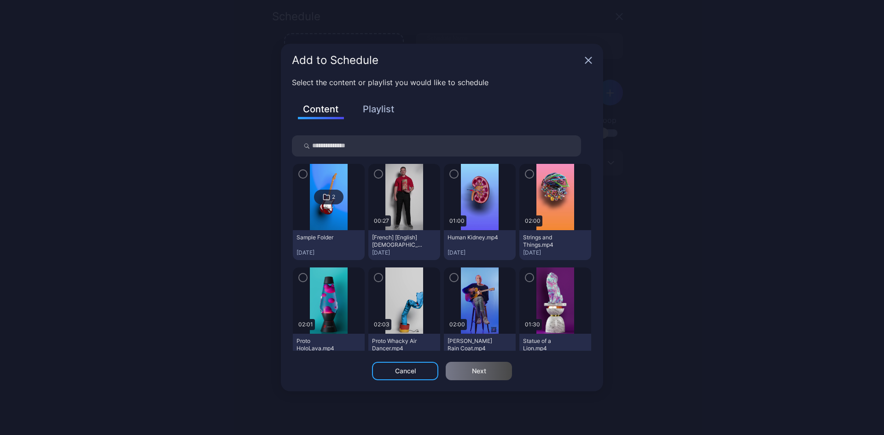
click at [380, 113] on button "Playlist" at bounding box center [378, 109] width 46 height 16
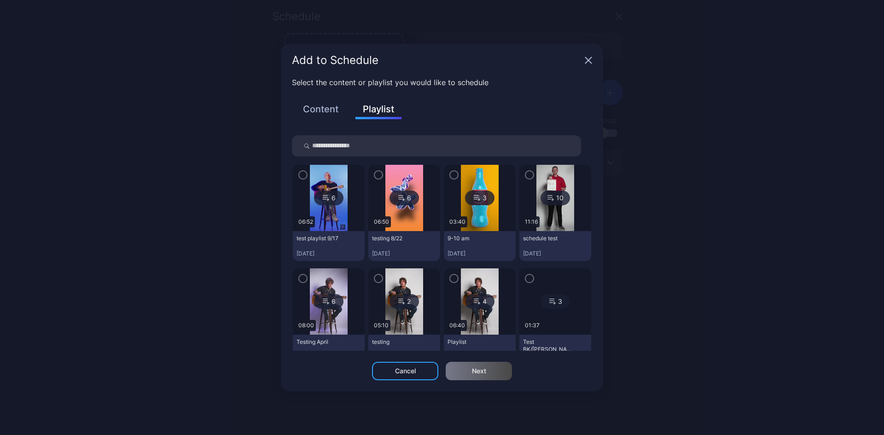
click at [526, 177] on icon "button" at bounding box center [529, 175] width 7 height 10
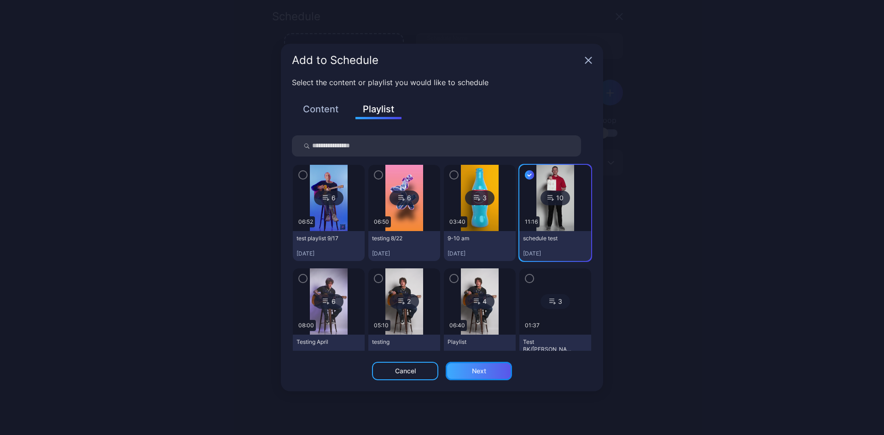
click at [484, 370] on div "Next" at bounding box center [479, 370] width 14 height 7
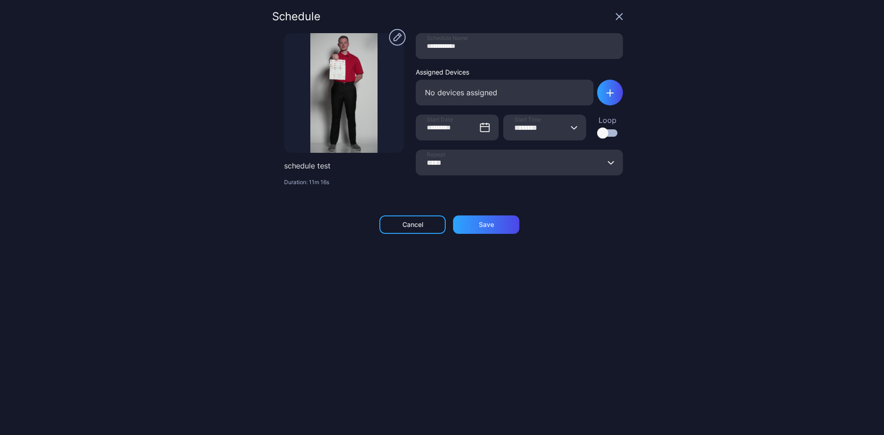
click at [478, 94] on div "No devices assigned" at bounding box center [505, 93] width 178 height 26
click at [603, 95] on div "button" at bounding box center [610, 93] width 26 height 26
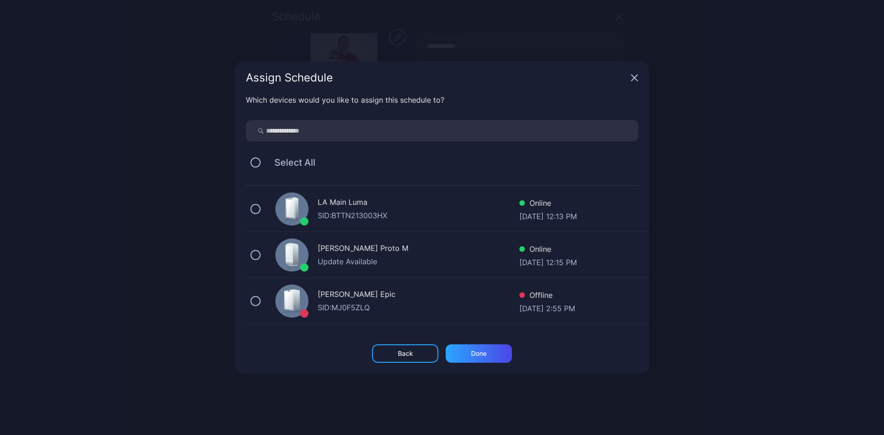
click at [254, 249] on div "[PERSON_NAME] Proto M Update Available Online [DATE] 12:15 PM" at bounding box center [447, 255] width 403 height 46
click at [471, 351] on div "Done" at bounding box center [479, 353] width 16 height 7
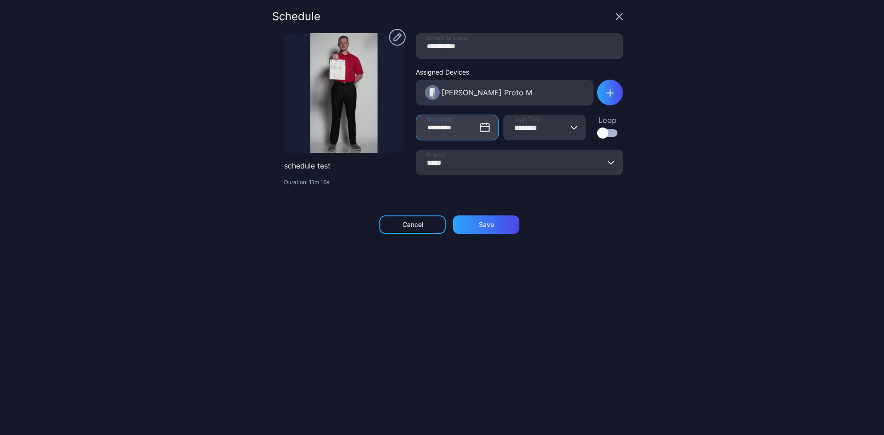
click at [453, 130] on input "**********" at bounding box center [457, 128] width 83 height 26
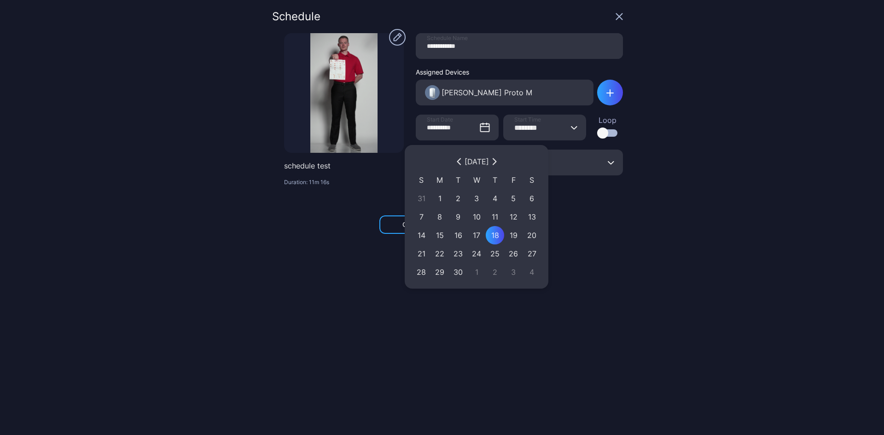
click at [526, 121] on span "Start Time" at bounding box center [527, 119] width 27 height 7
click at [526, 121] on input "********" at bounding box center [544, 128] width 83 height 26
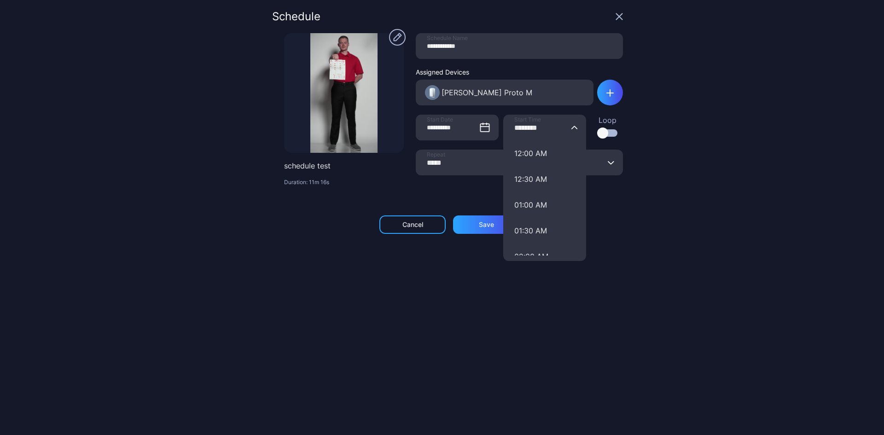
click at [657, 144] on div "**********" at bounding box center [442, 217] width 884 height 435
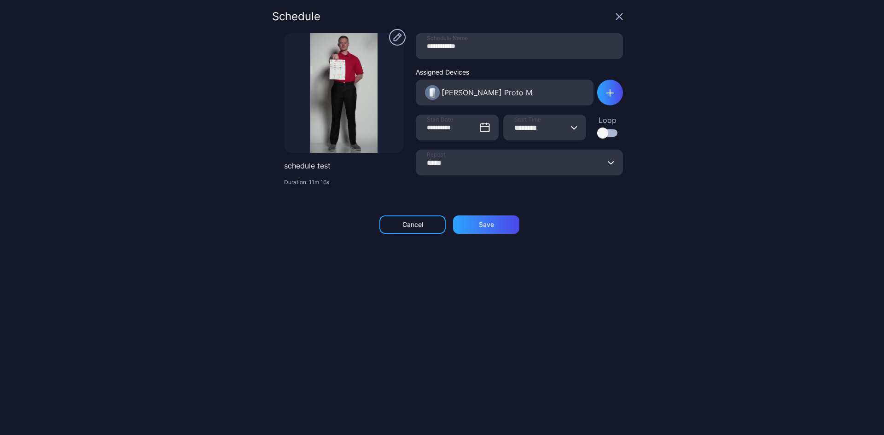
click at [597, 132] on div at bounding box center [602, 132] width 11 height 11
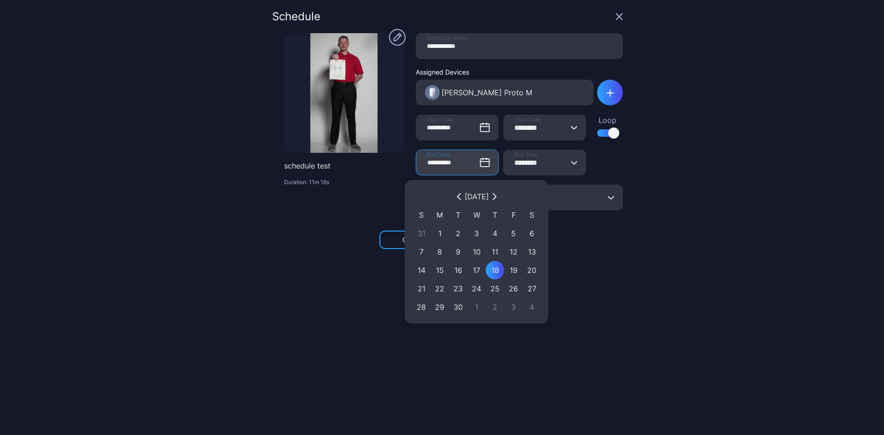
click at [432, 168] on input "**********" at bounding box center [457, 163] width 83 height 26
click at [529, 162] on input "********" at bounding box center [544, 163] width 83 height 26
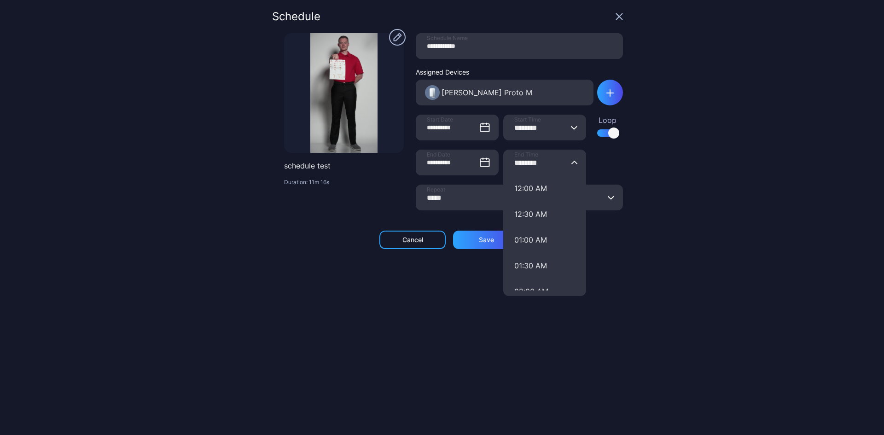
click at [641, 159] on div "**********" at bounding box center [442, 217] width 884 height 435
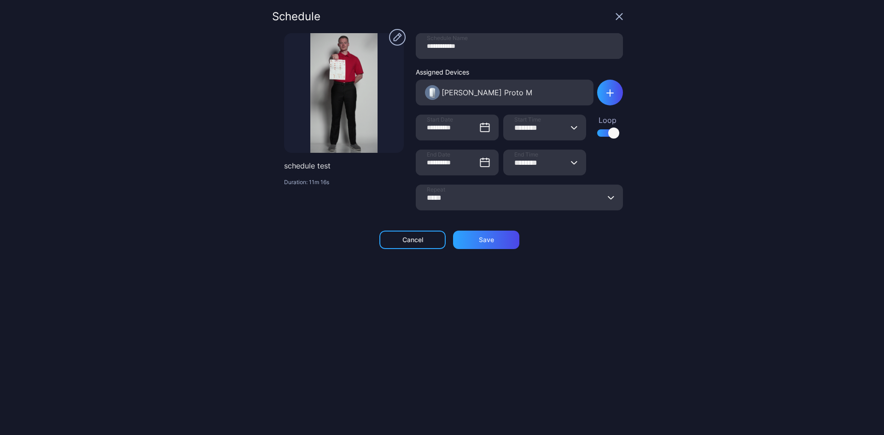
click at [607, 195] on button "***** Repeat" at bounding box center [610, 198] width 7 height 26
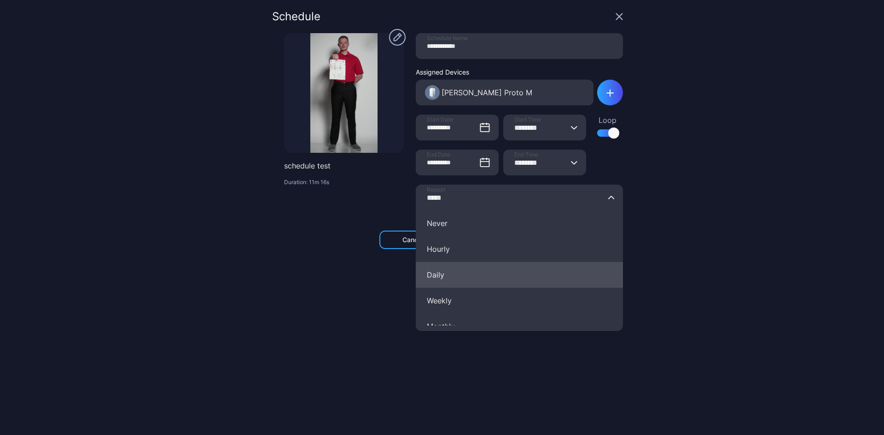
scroll to position [65, 0]
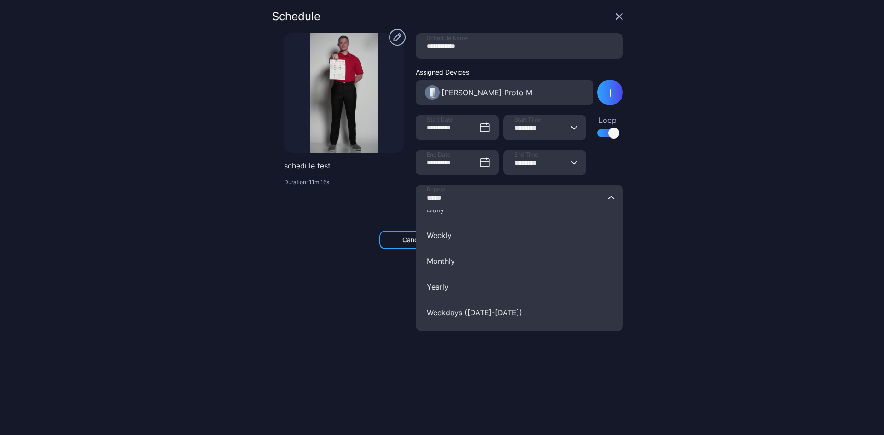
click at [628, 238] on div "**********" at bounding box center [442, 217] width 884 height 435
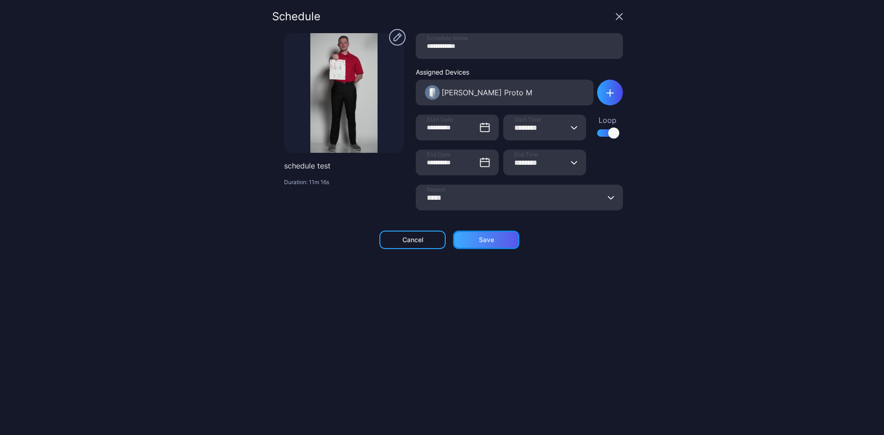
click at [508, 236] on div "Save" at bounding box center [486, 240] width 66 height 18
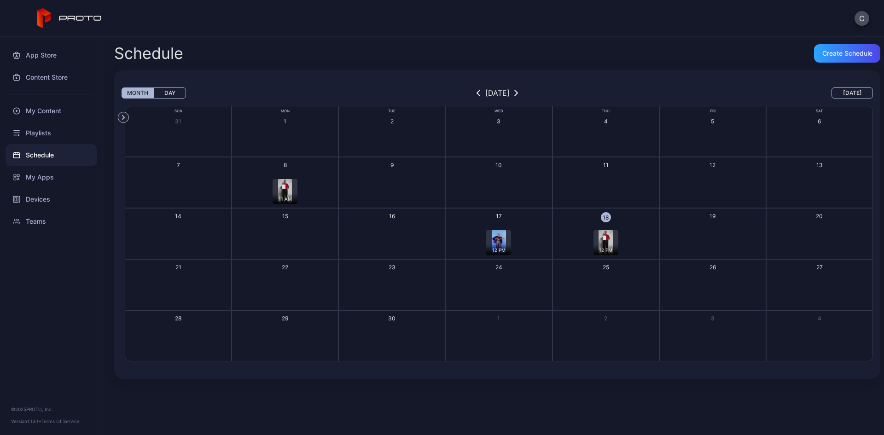
click at [600, 245] on div "12 PM" at bounding box center [605, 249] width 25 height 11
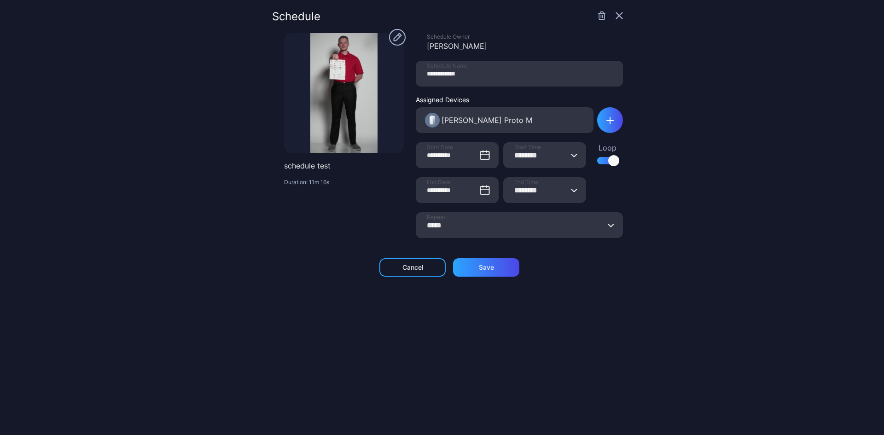
click at [602, 16] on icon "button" at bounding box center [602, 16] width 0 height 2
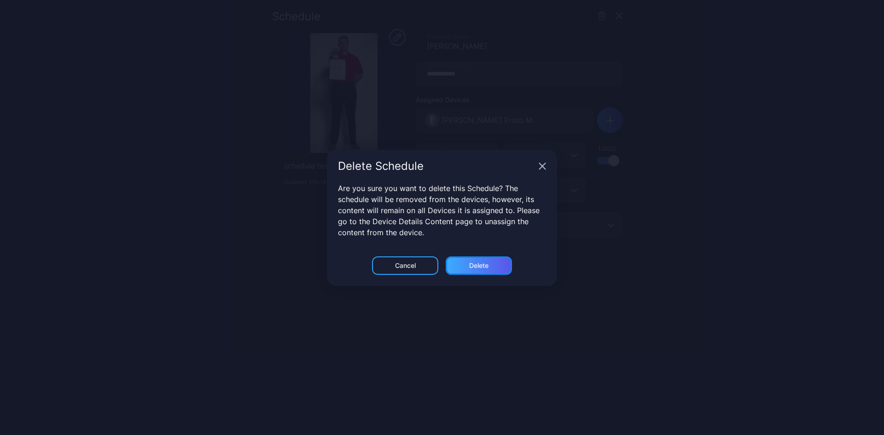
click at [491, 266] on div "Delete" at bounding box center [478, 265] width 66 height 18
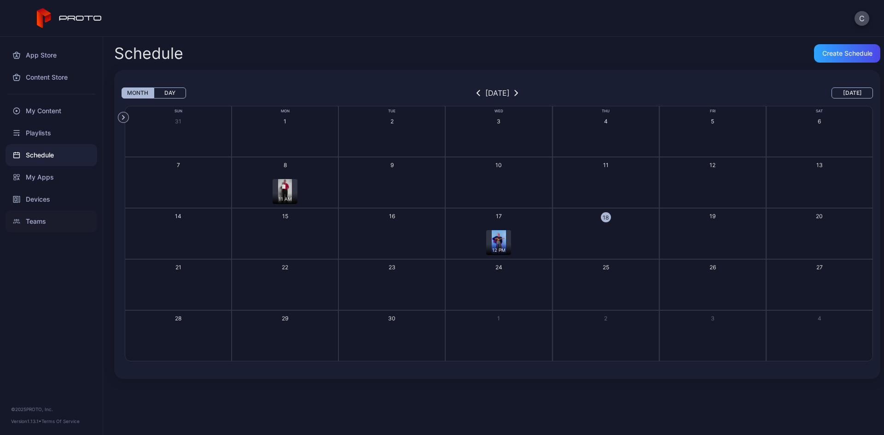
click at [46, 219] on div "Teams" at bounding box center [52, 221] width 92 height 22
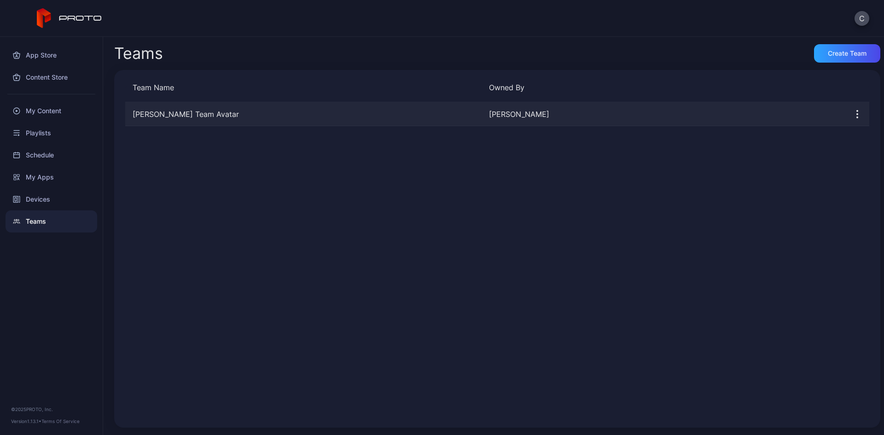
click at [179, 105] on div "[PERSON_NAME] Team Avatar [PERSON_NAME]" at bounding box center [497, 114] width 744 height 24
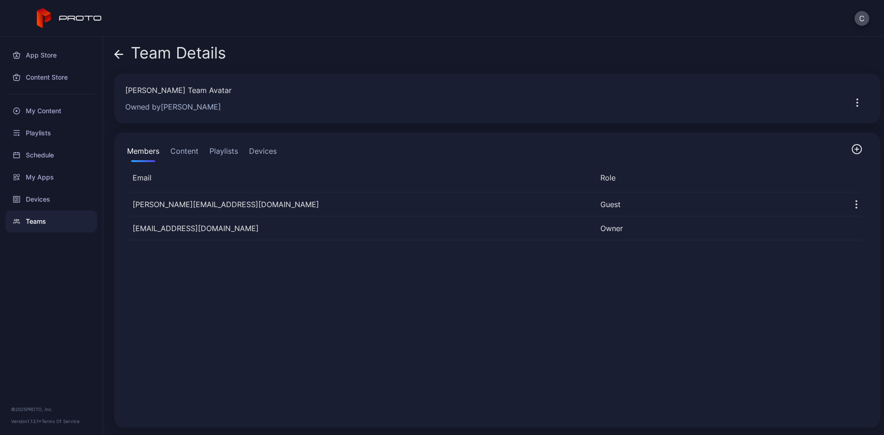
click at [191, 149] on button "Content" at bounding box center [184, 153] width 32 height 18
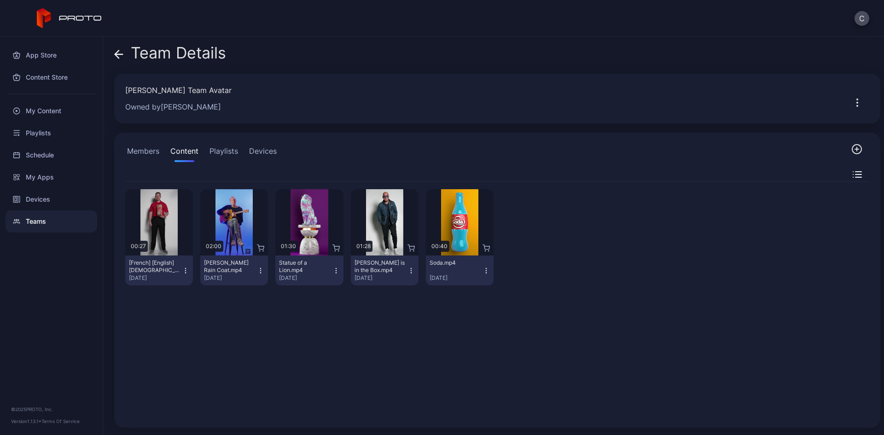
click at [224, 154] on button "Playlists" at bounding box center [224, 153] width 32 height 18
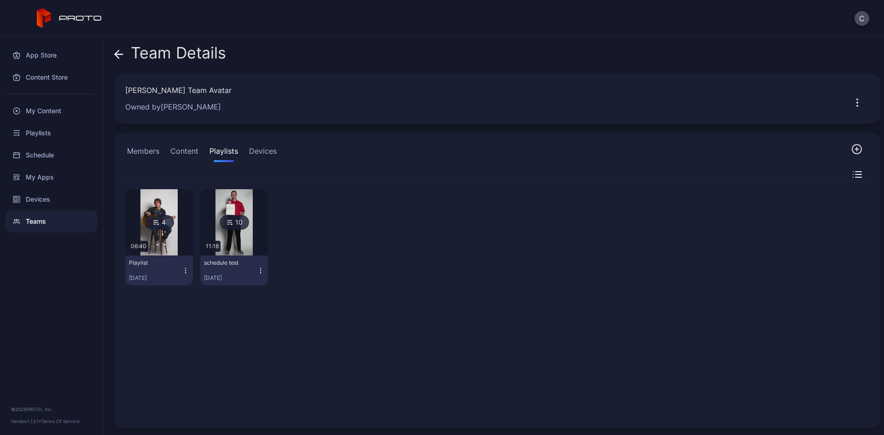
click at [273, 155] on button "Devices" at bounding box center [262, 153] width 31 height 18
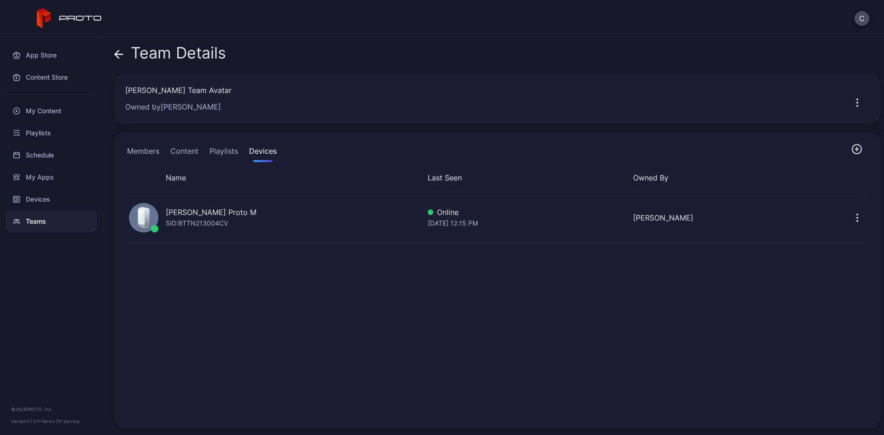
click at [149, 151] on button "Members" at bounding box center [143, 153] width 36 height 18
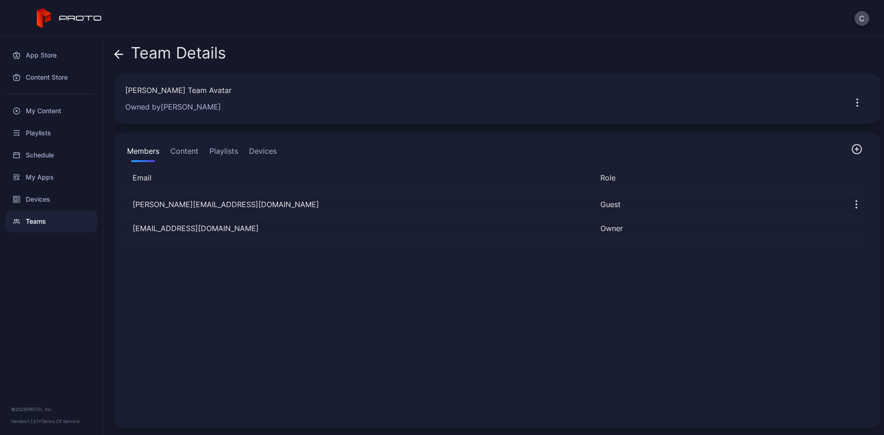
click at [117, 44] on span at bounding box center [118, 52] width 9 height 17
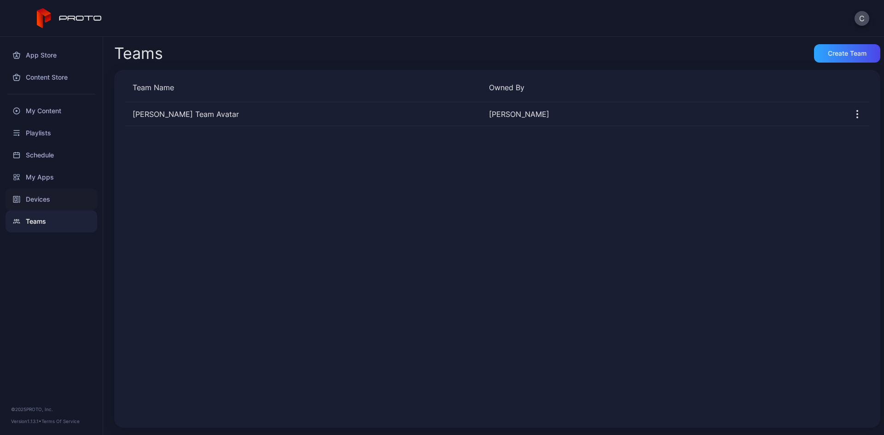
click at [43, 197] on div "Devices" at bounding box center [52, 199] width 92 height 22
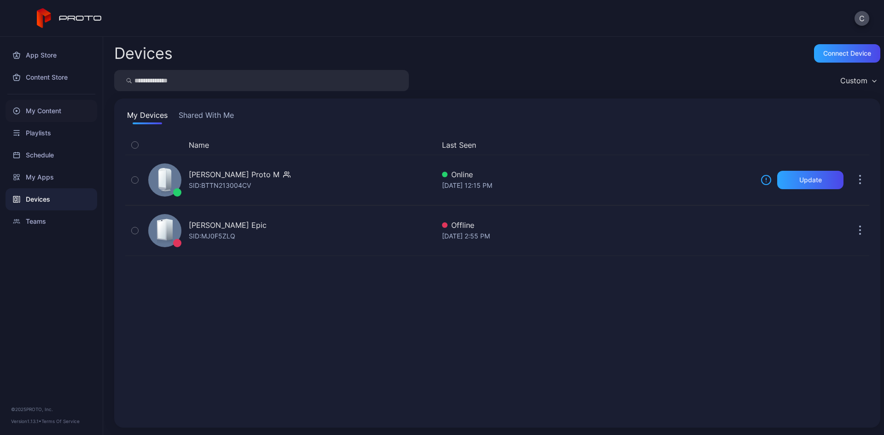
click at [60, 101] on div "My Content" at bounding box center [52, 111] width 92 height 22
